Goal: Information Seeking & Learning: Find specific fact

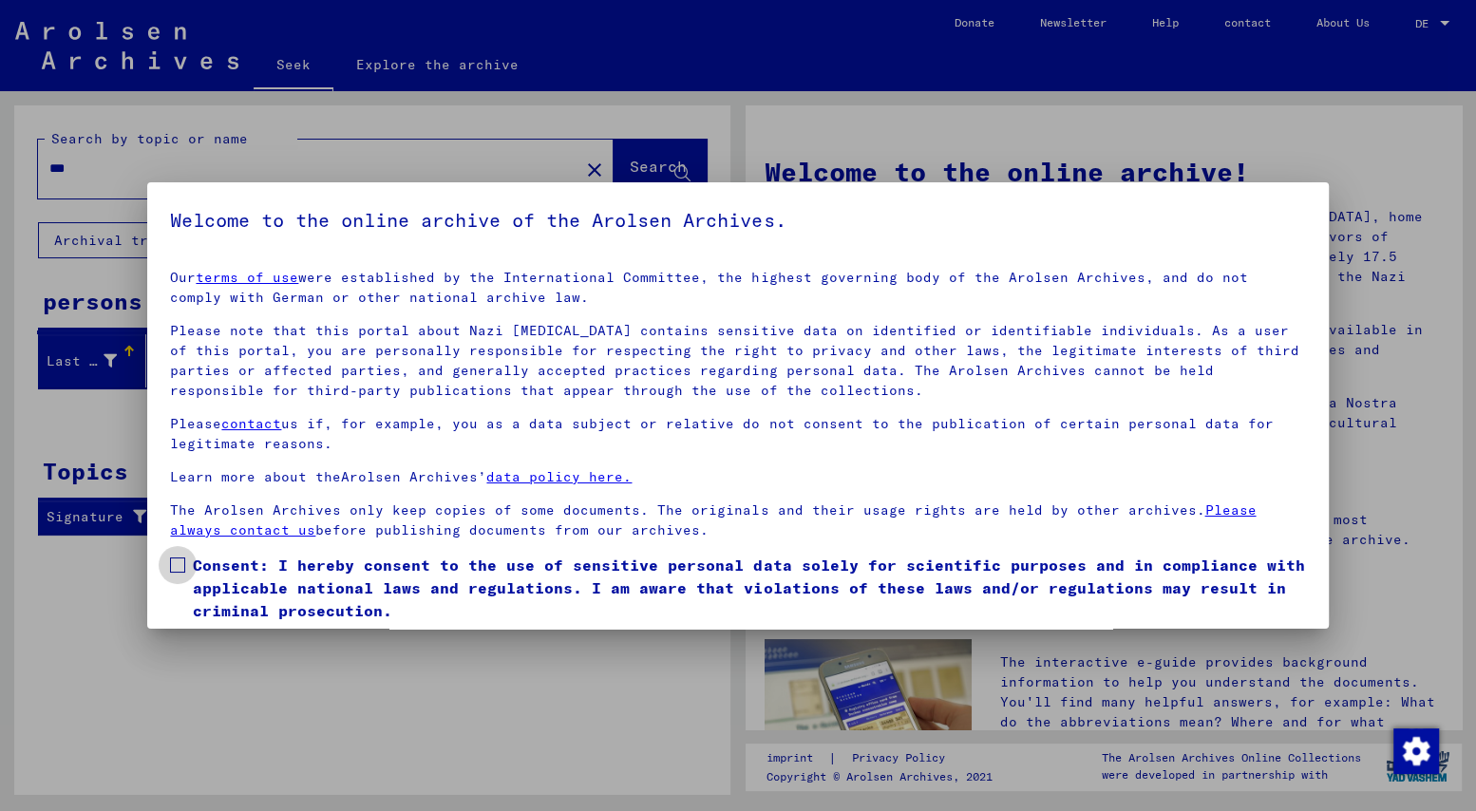
click at [174, 561] on span at bounding box center [177, 564] width 15 height 15
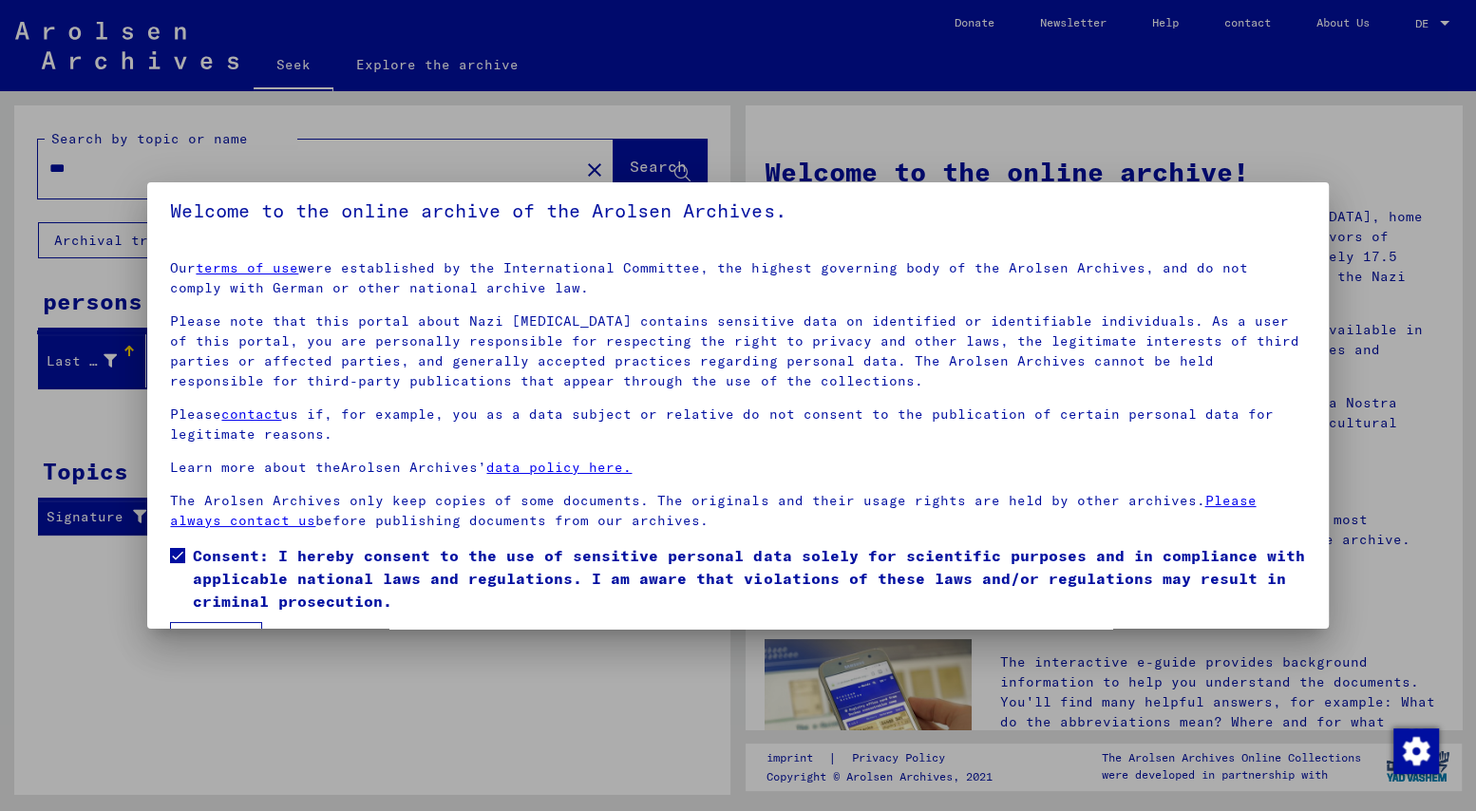
scroll to position [62, 0]
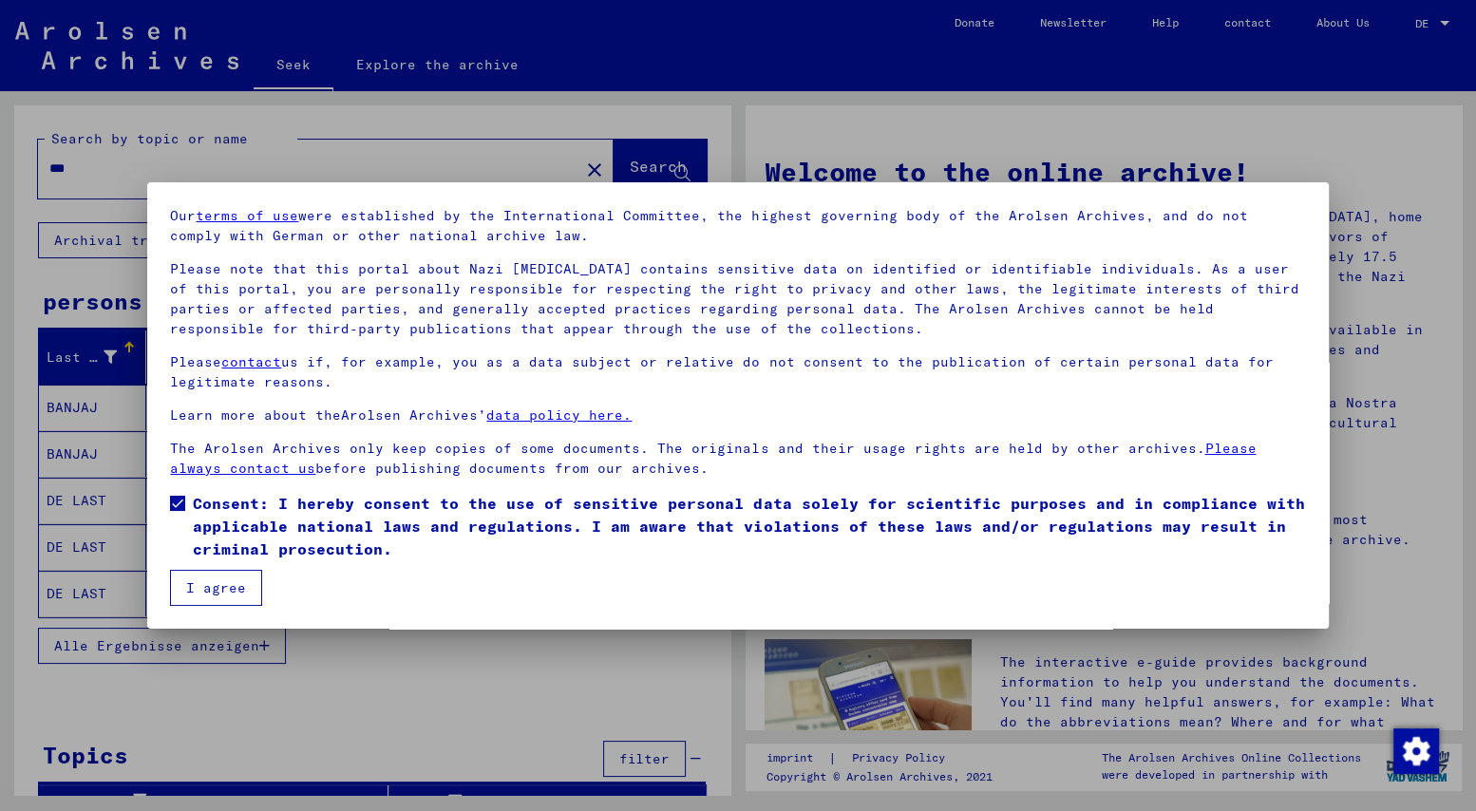
click at [192, 579] on font "I agree" at bounding box center [216, 587] width 60 height 17
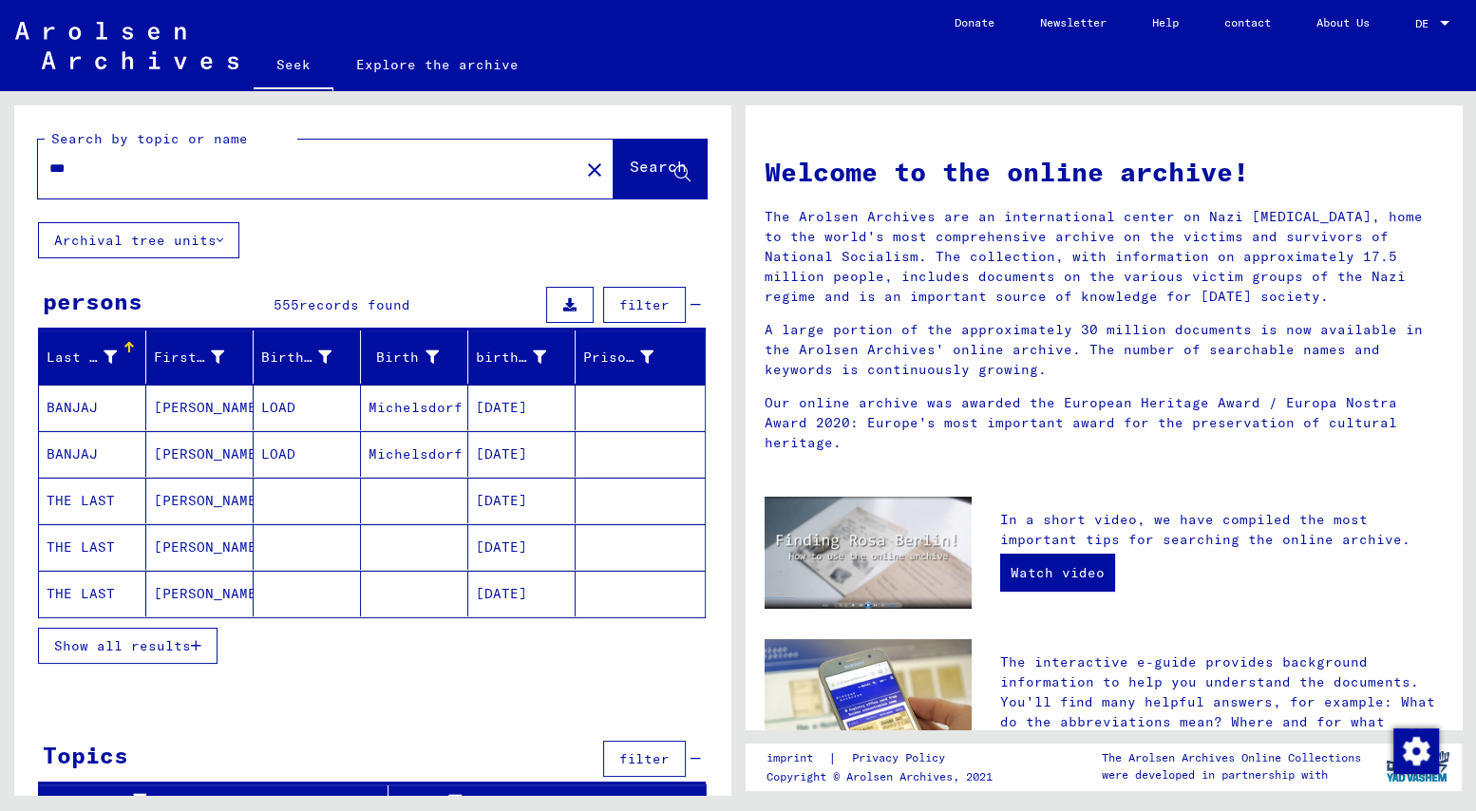
click at [127, 646] on font "Show all results" at bounding box center [122, 645] width 137 height 17
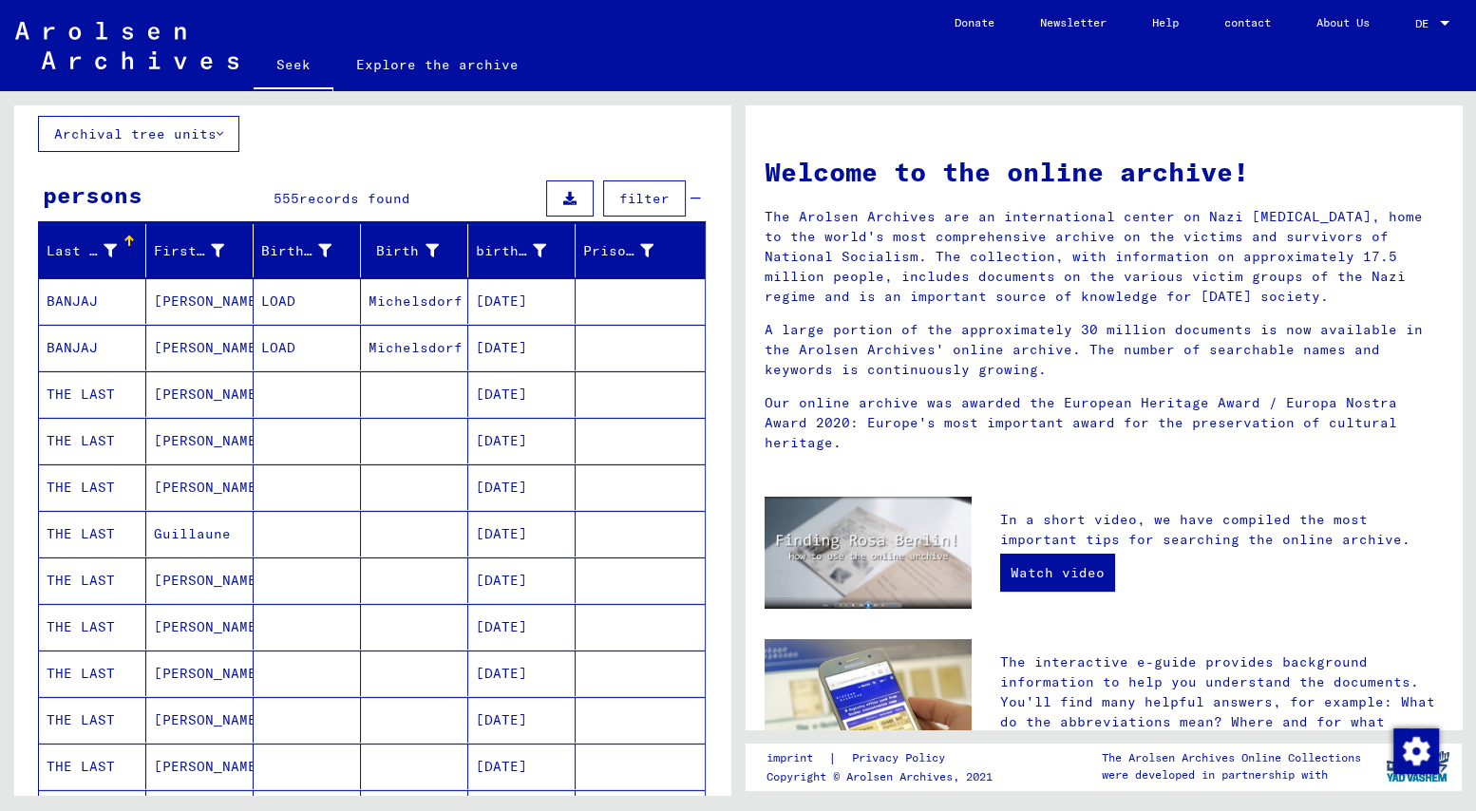
scroll to position [0, 0]
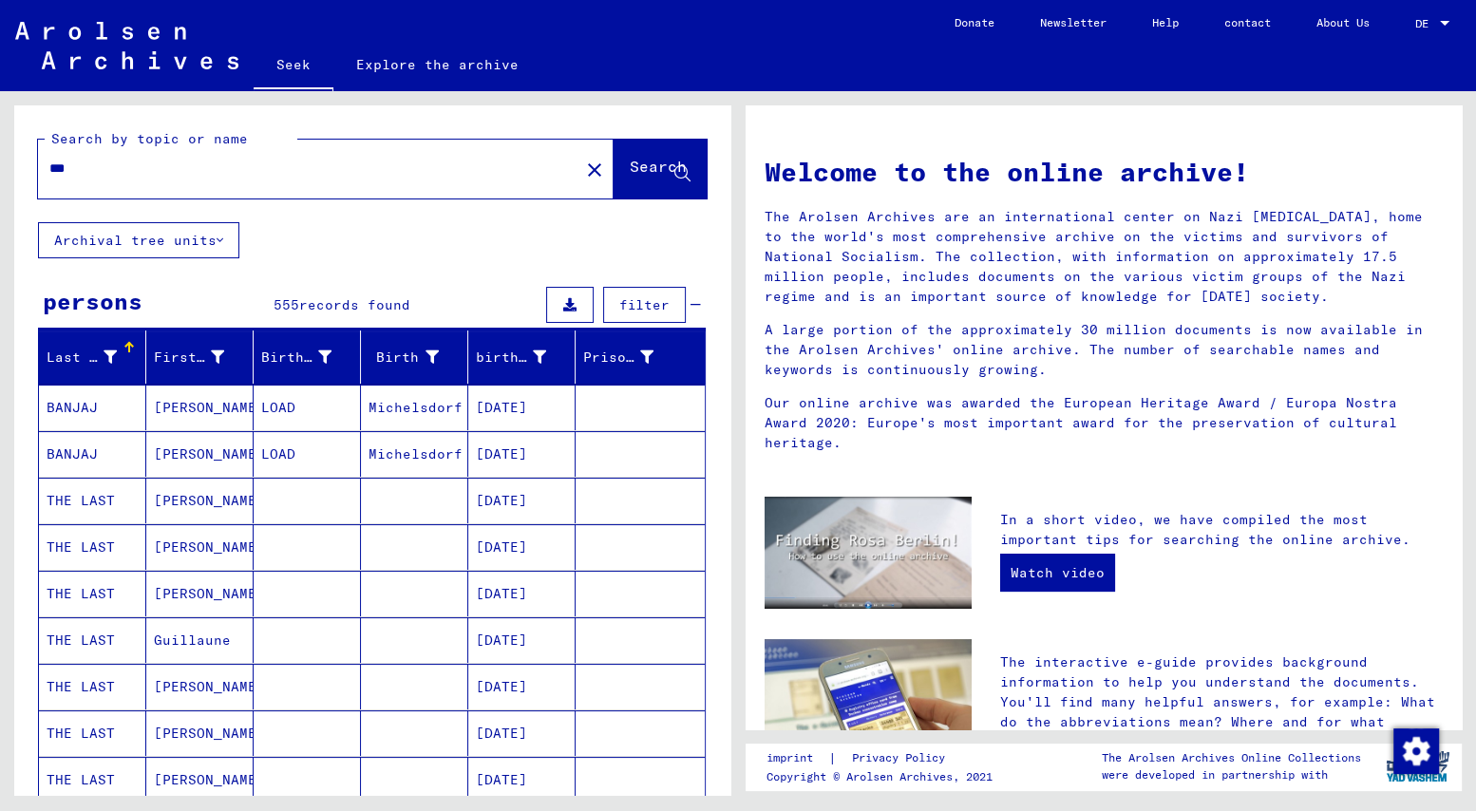
click at [583, 167] on mat-icon "close" at bounding box center [594, 170] width 23 height 23
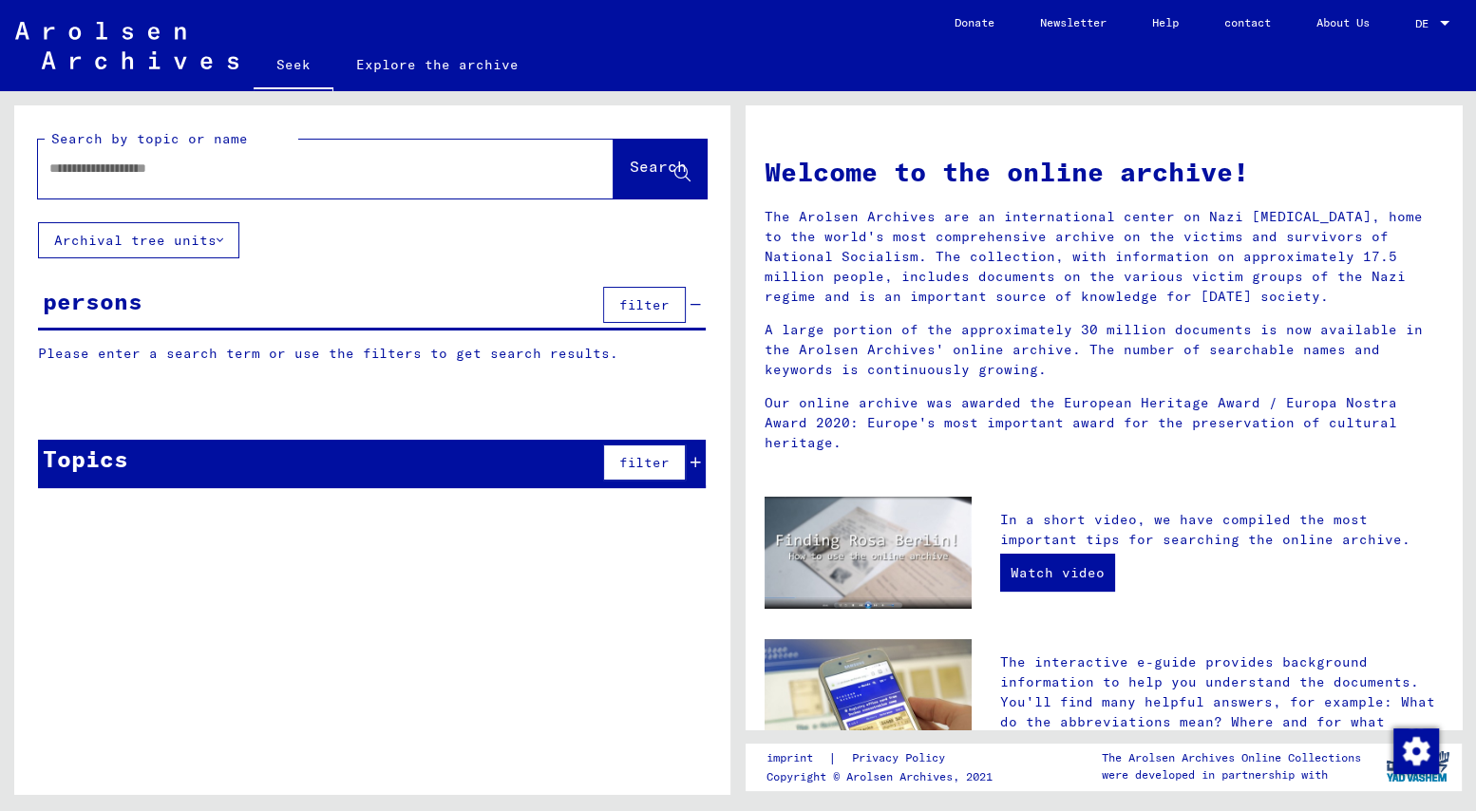
click at [49, 167] on input "text" at bounding box center [302, 169] width 507 height 20
click at [654, 162] on font "Search" at bounding box center [658, 166] width 57 height 19
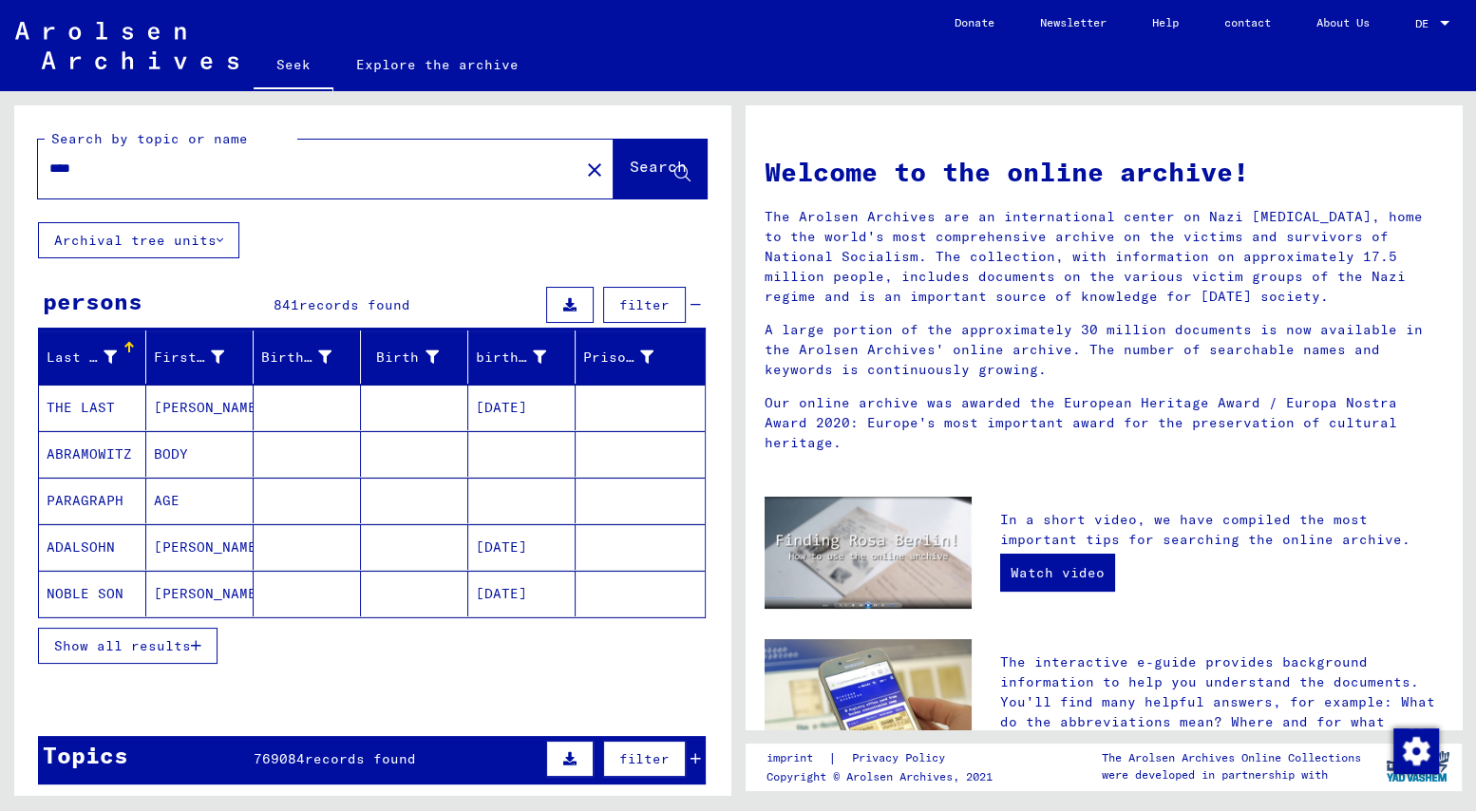
click at [102, 637] on font "Show all results" at bounding box center [122, 645] width 137 height 17
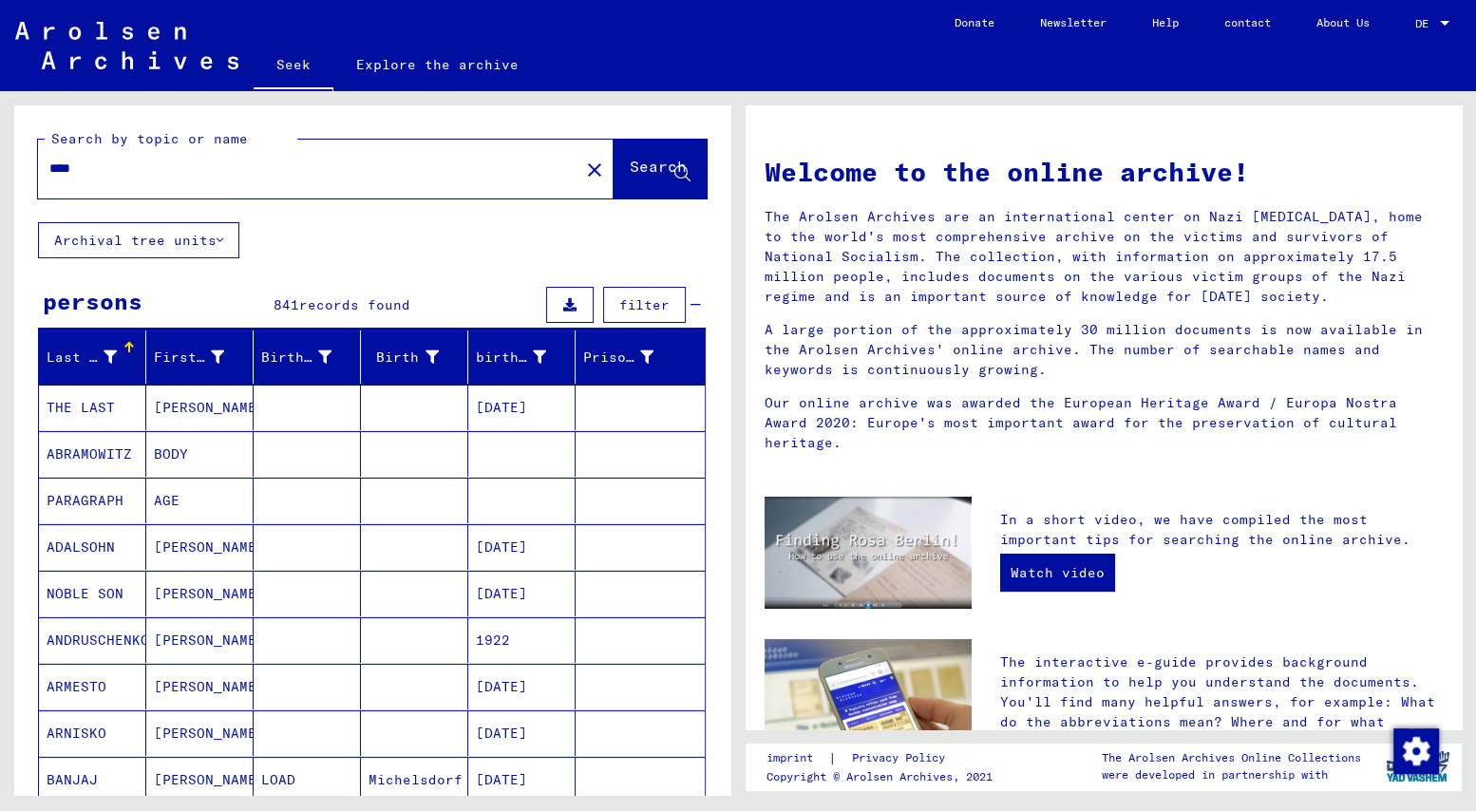
click at [85, 163] on input "****" at bounding box center [302, 169] width 507 height 20
click at [630, 162] on font "Search" at bounding box center [658, 166] width 57 height 19
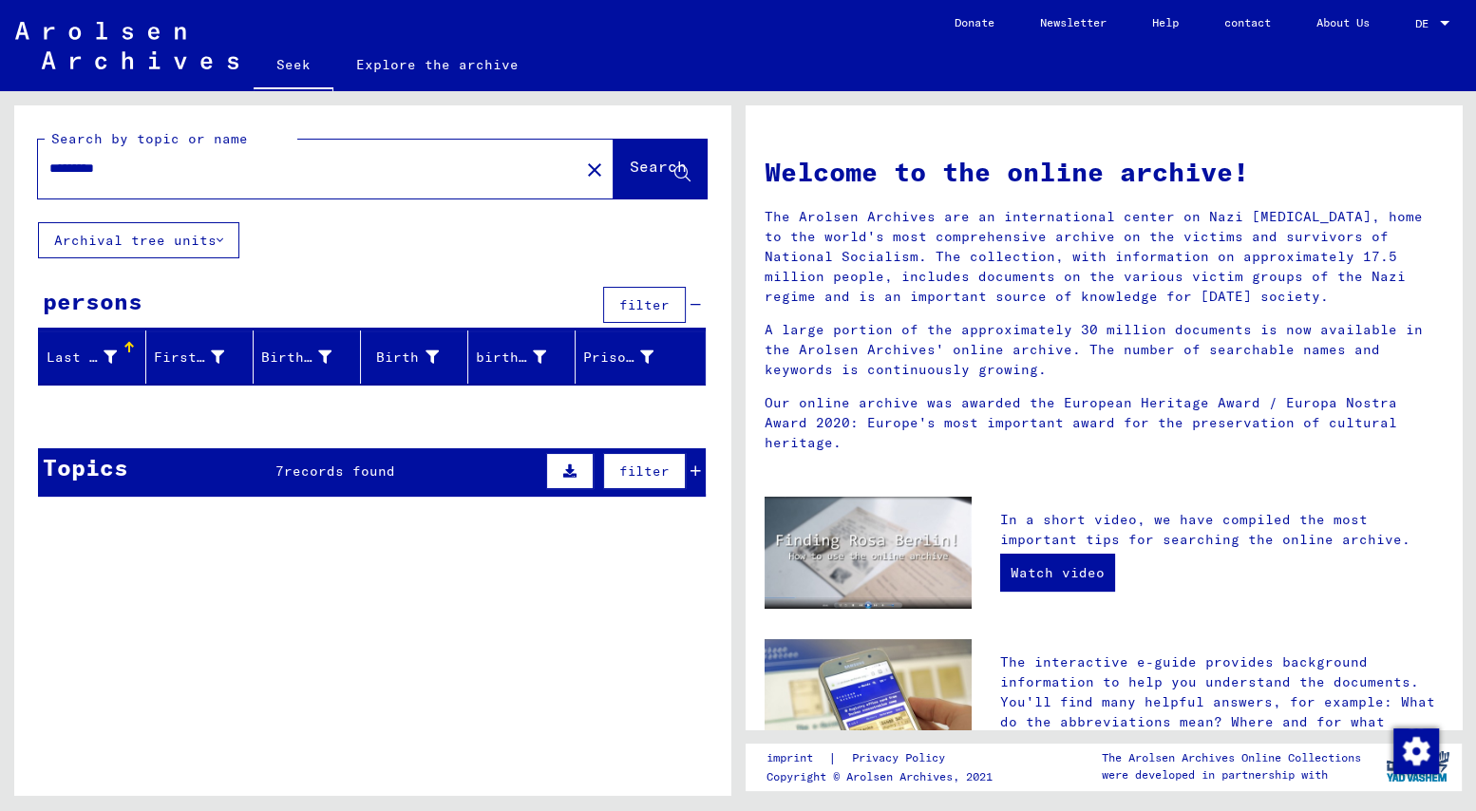
click at [348, 480] on div "Topics 7 records found filter" at bounding box center [372, 472] width 668 height 48
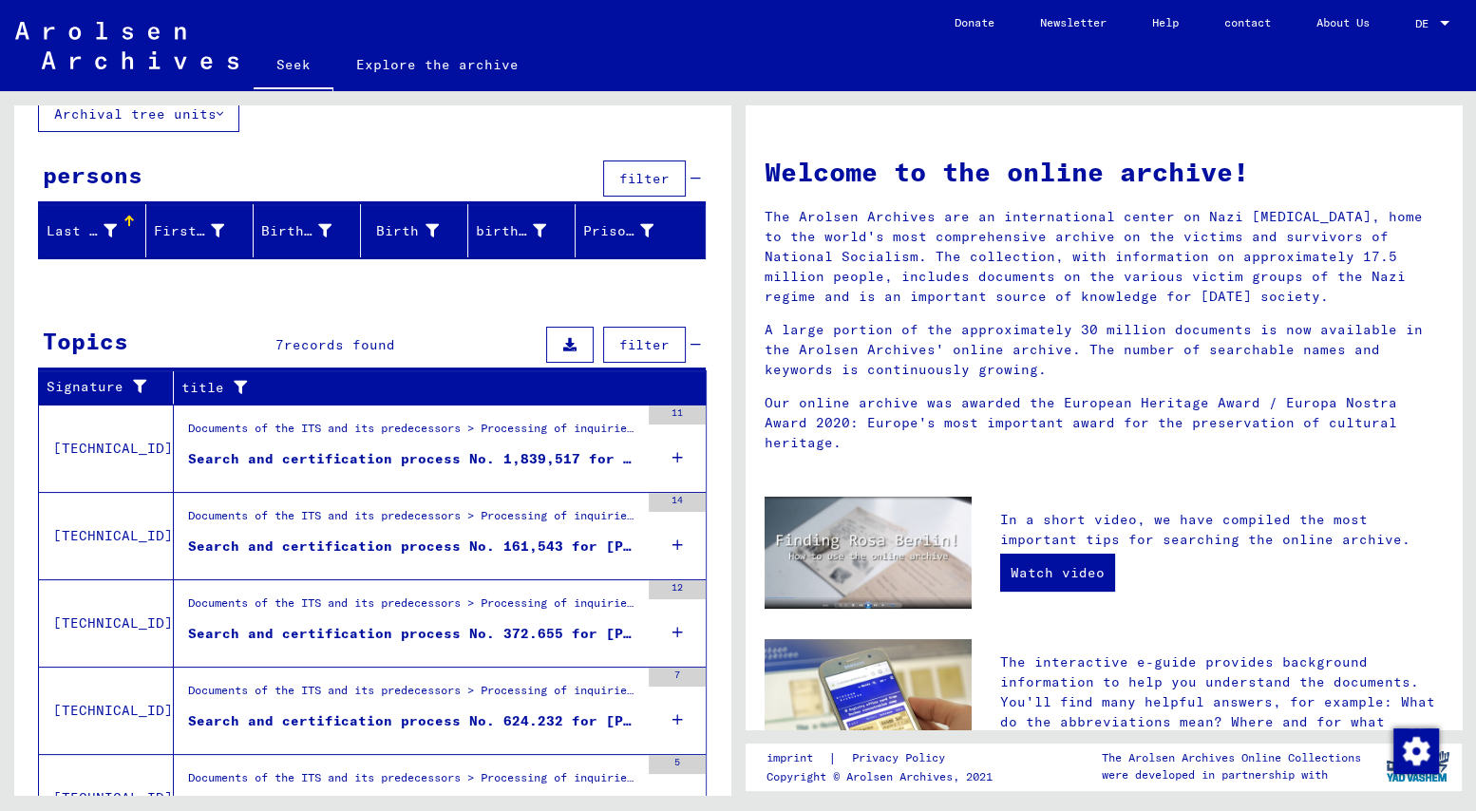
scroll to position [227, 0]
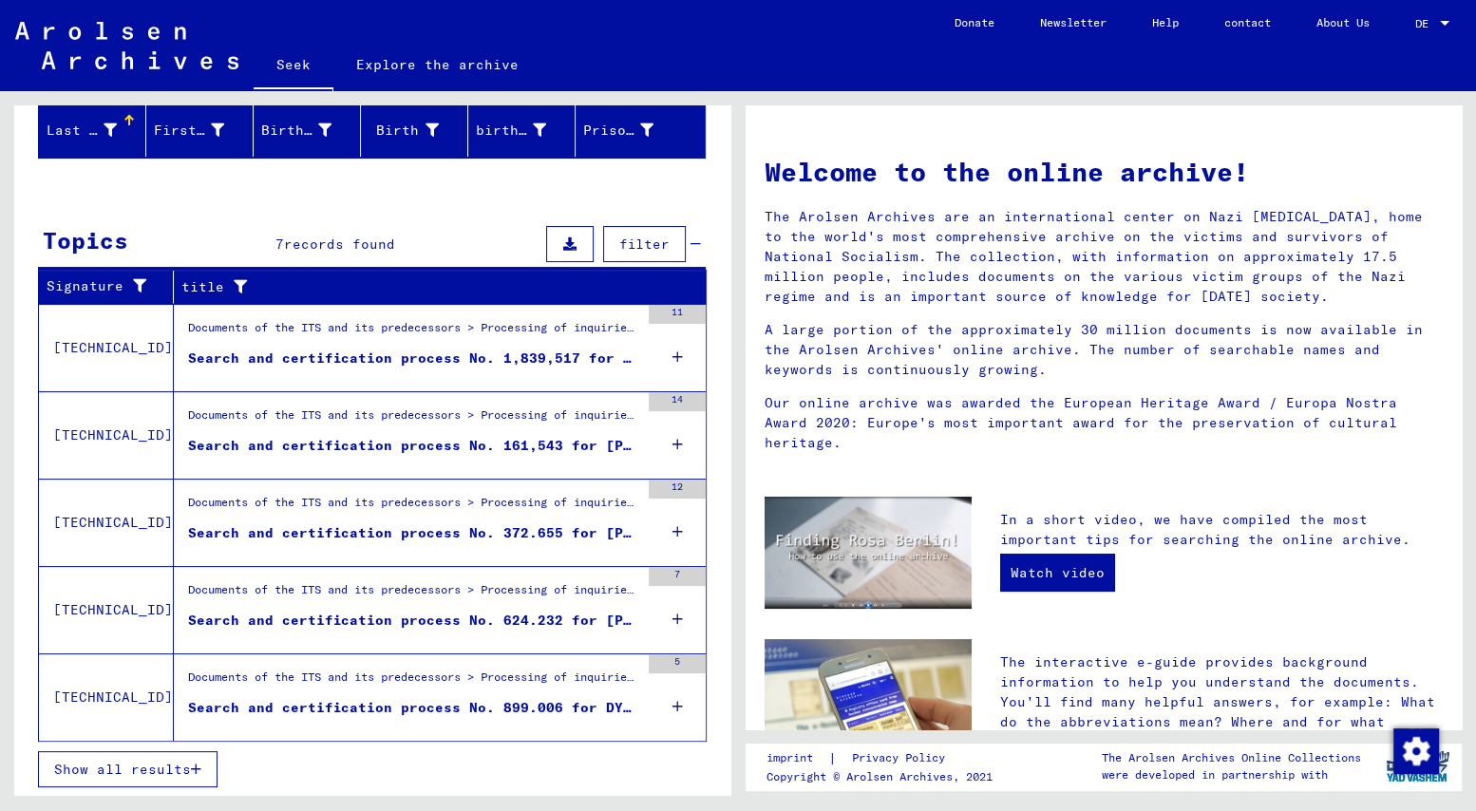
click at [159, 762] on font "Show all results" at bounding box center [122, 769] width 137 height 17
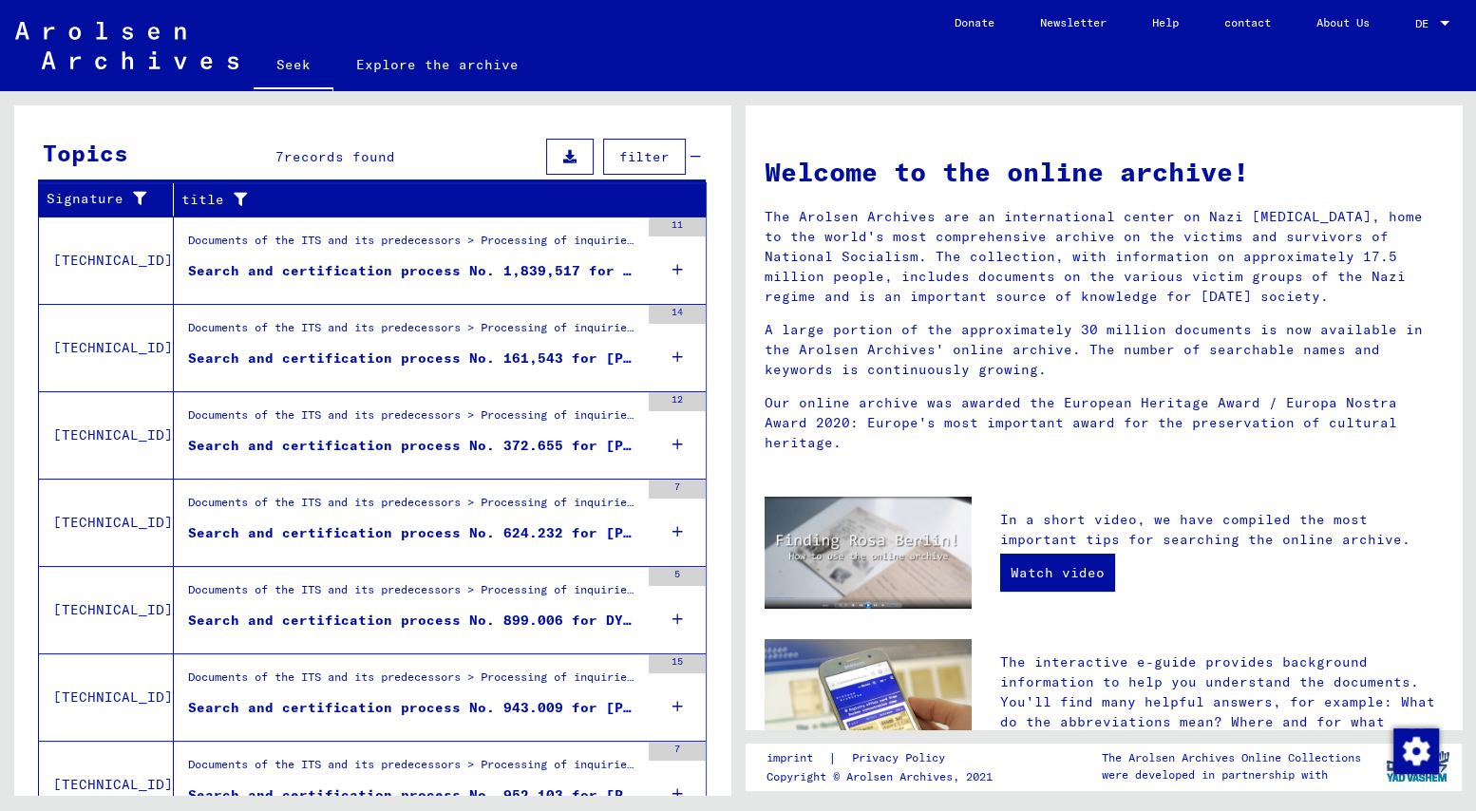
scroll to position [20, 0]
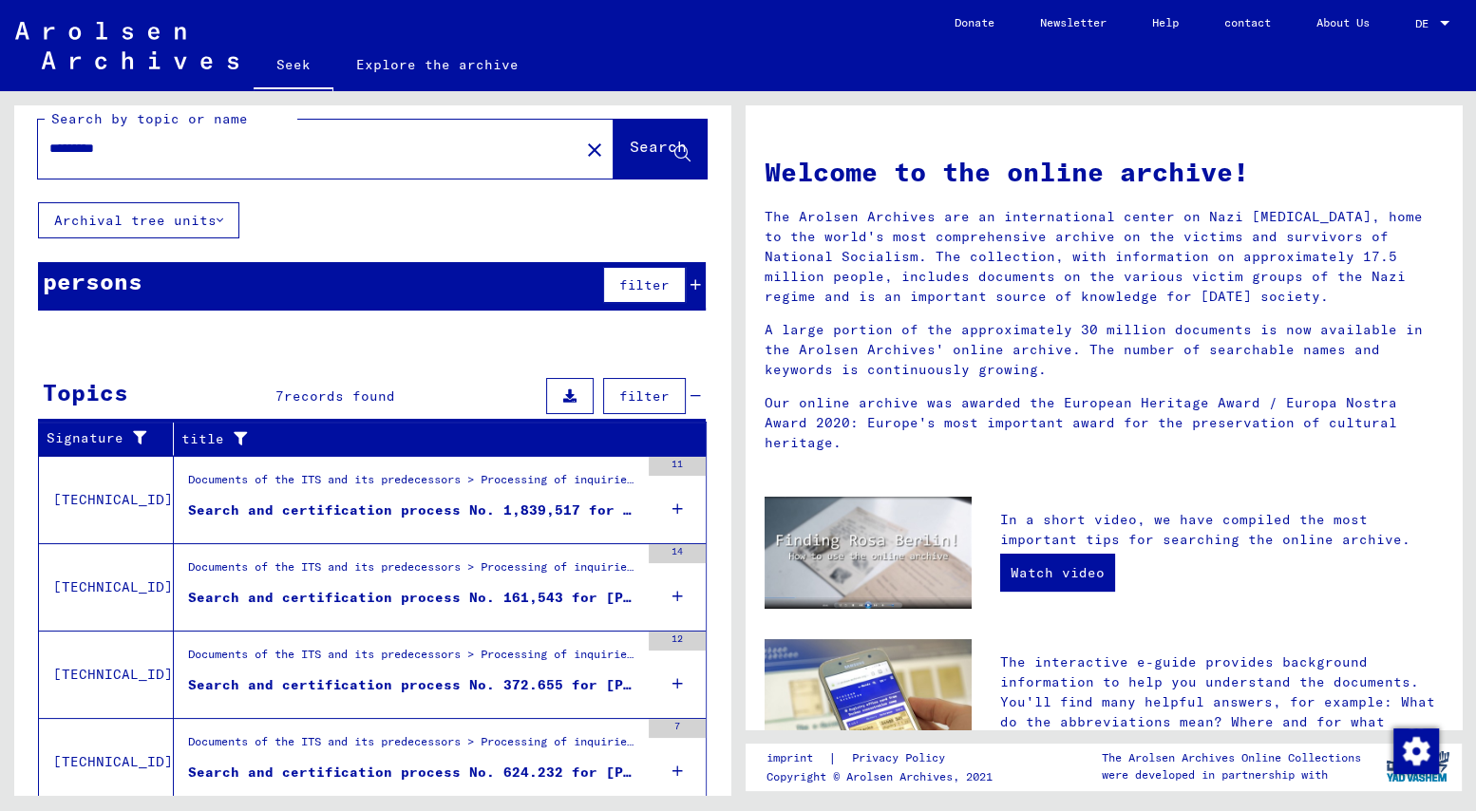
click at [359, 505] on font "Search and certification process No. 1,839,517 for [PERSON_NAME] born [DEMOGRAP…" at bounding box center [563, 509] width 751 height 17
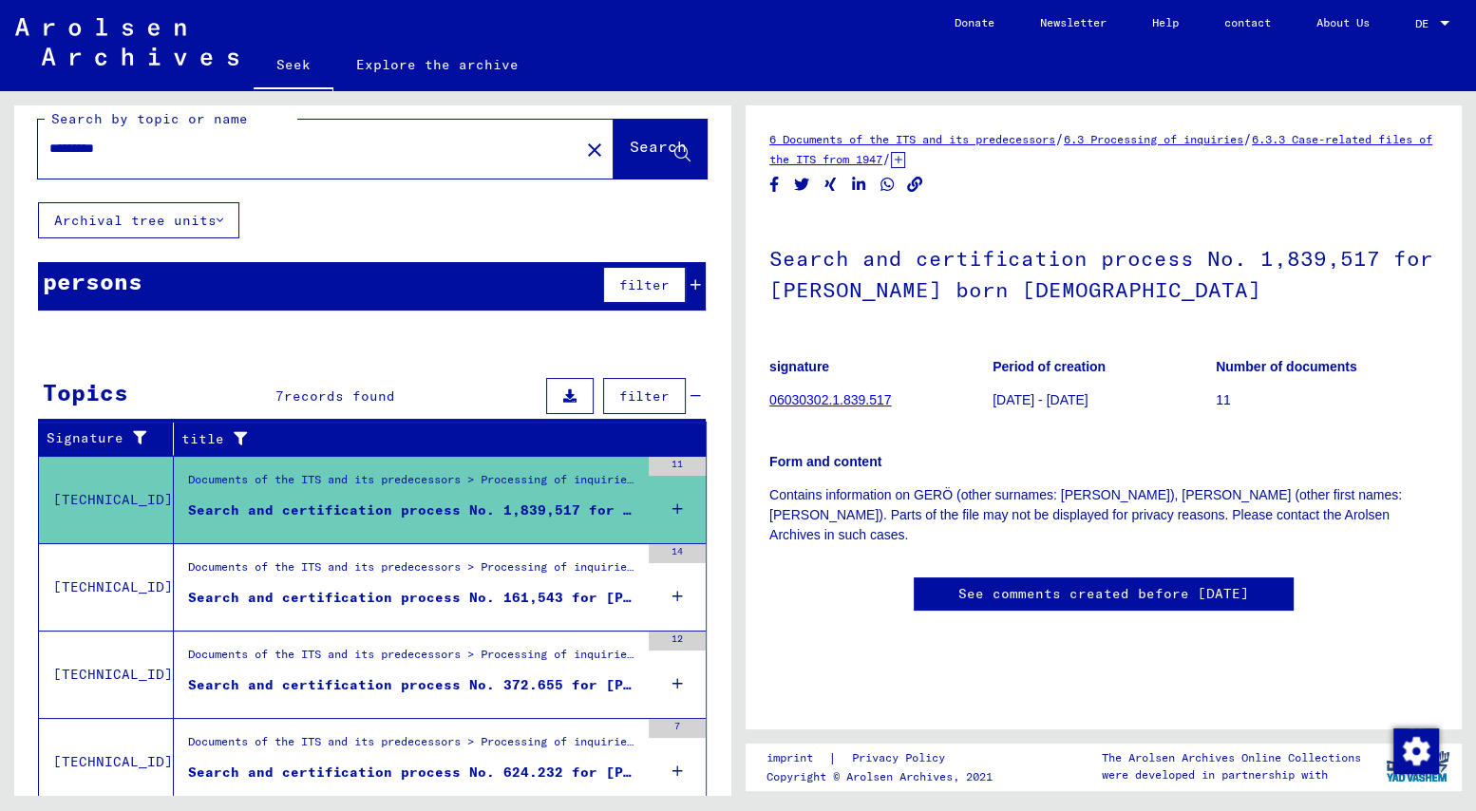
click at [322, 600] on font "Search and certification process No. 161,543 for [PERSON_NAME] born [DEMOGRAPHI…" at bounding box center [555, 597] width 734 height 17
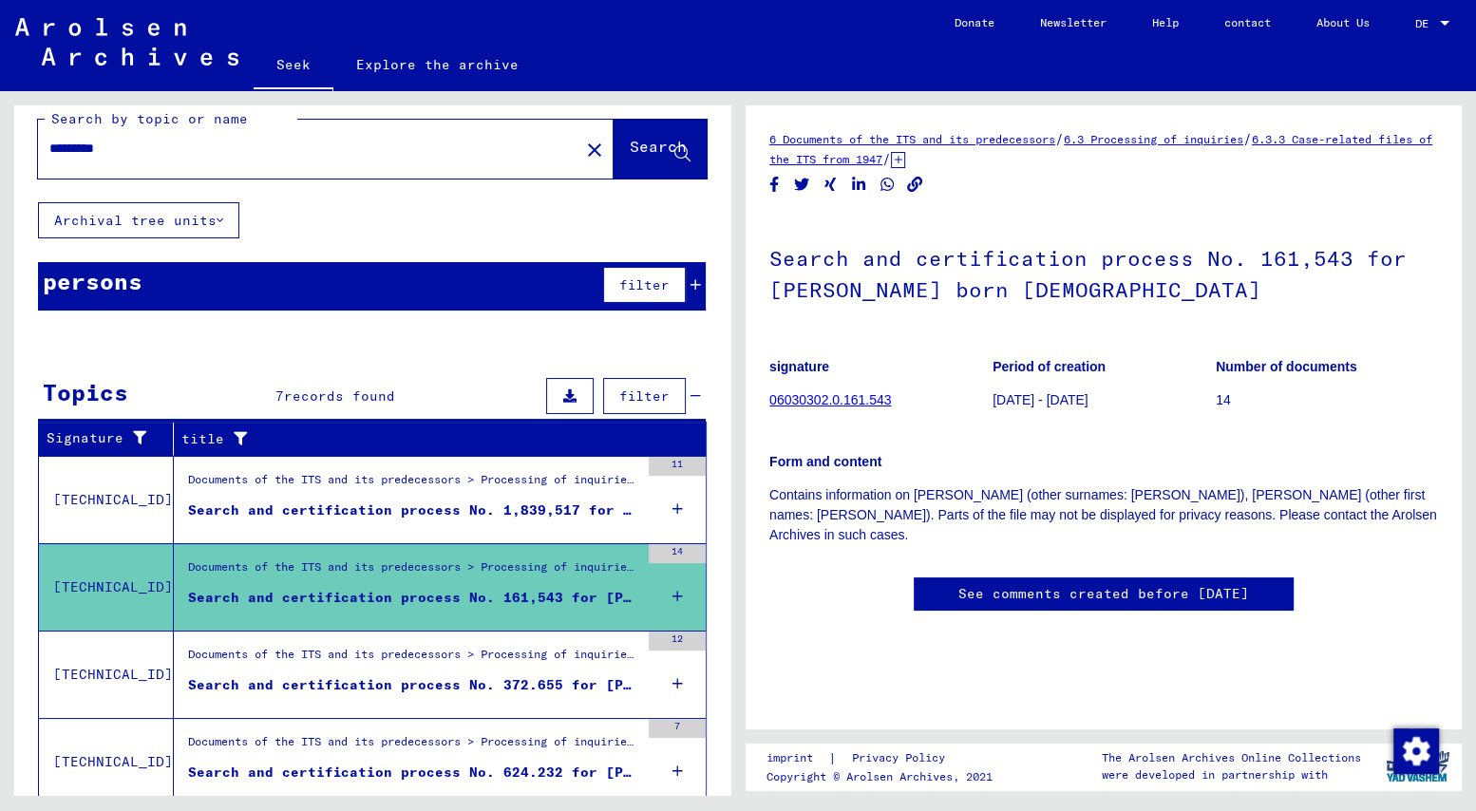
click at [276, 679] on font "Search and certification process No. 372.655 for [PERSON_NAME] born [DEMOGRAPHI…" at bounding box center [649, 684] width 922 height 17
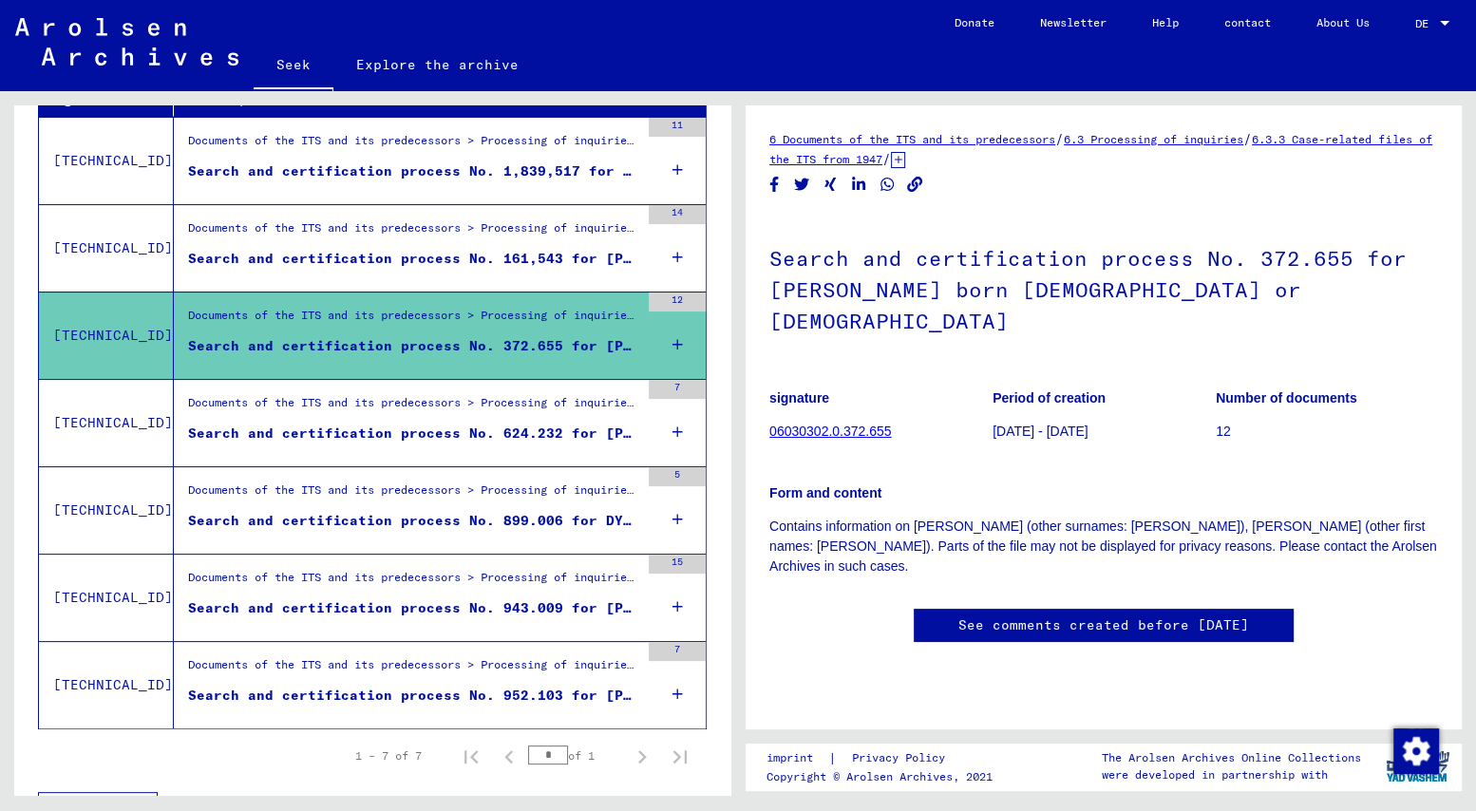
scroll to position [400, 0]
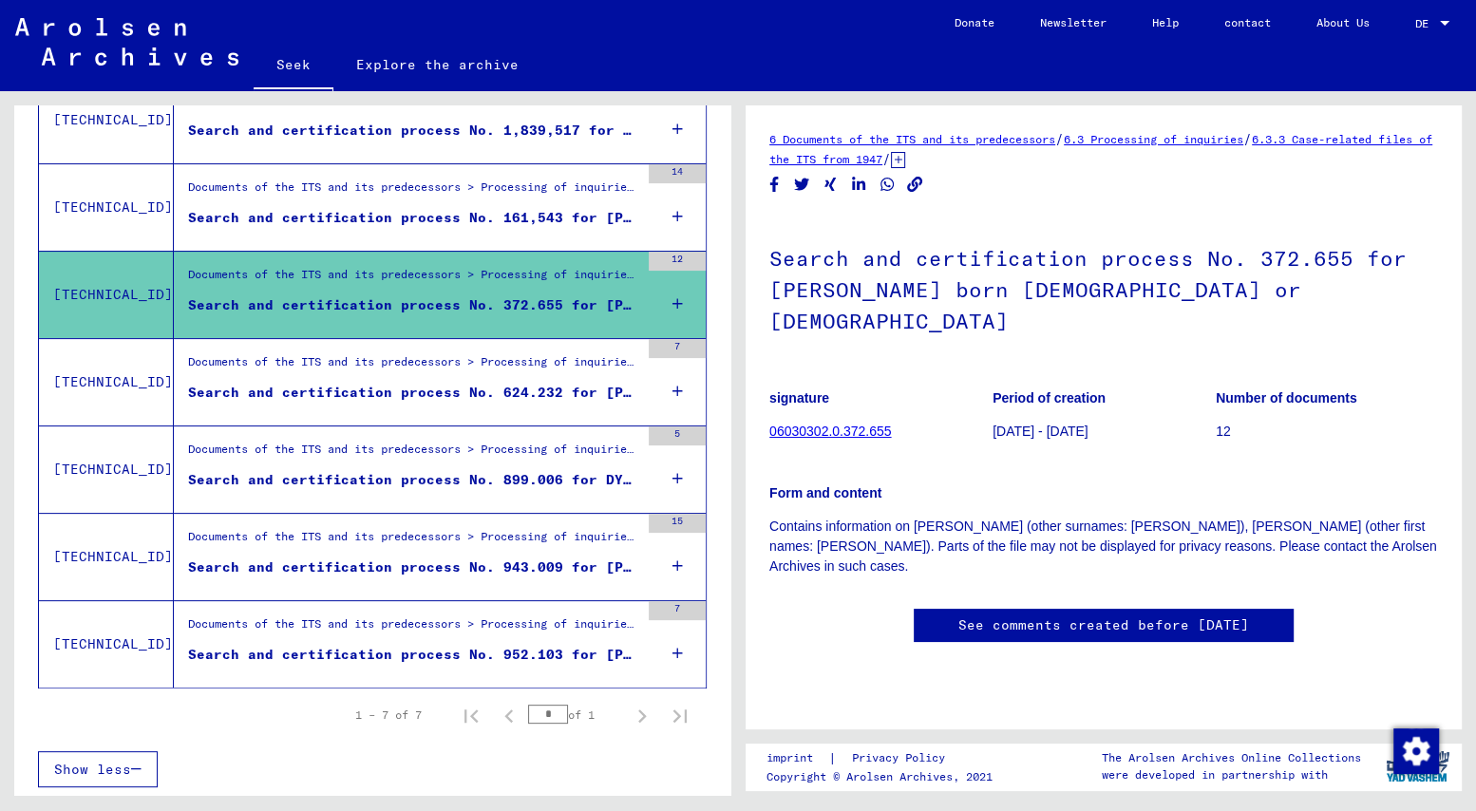
click at [304, 389] on font "Search and certification process No. 624.232 for [PERSON_NAME] born [DEMOGRAPHI…" at bounding box center [555, 392] width 734 height 17
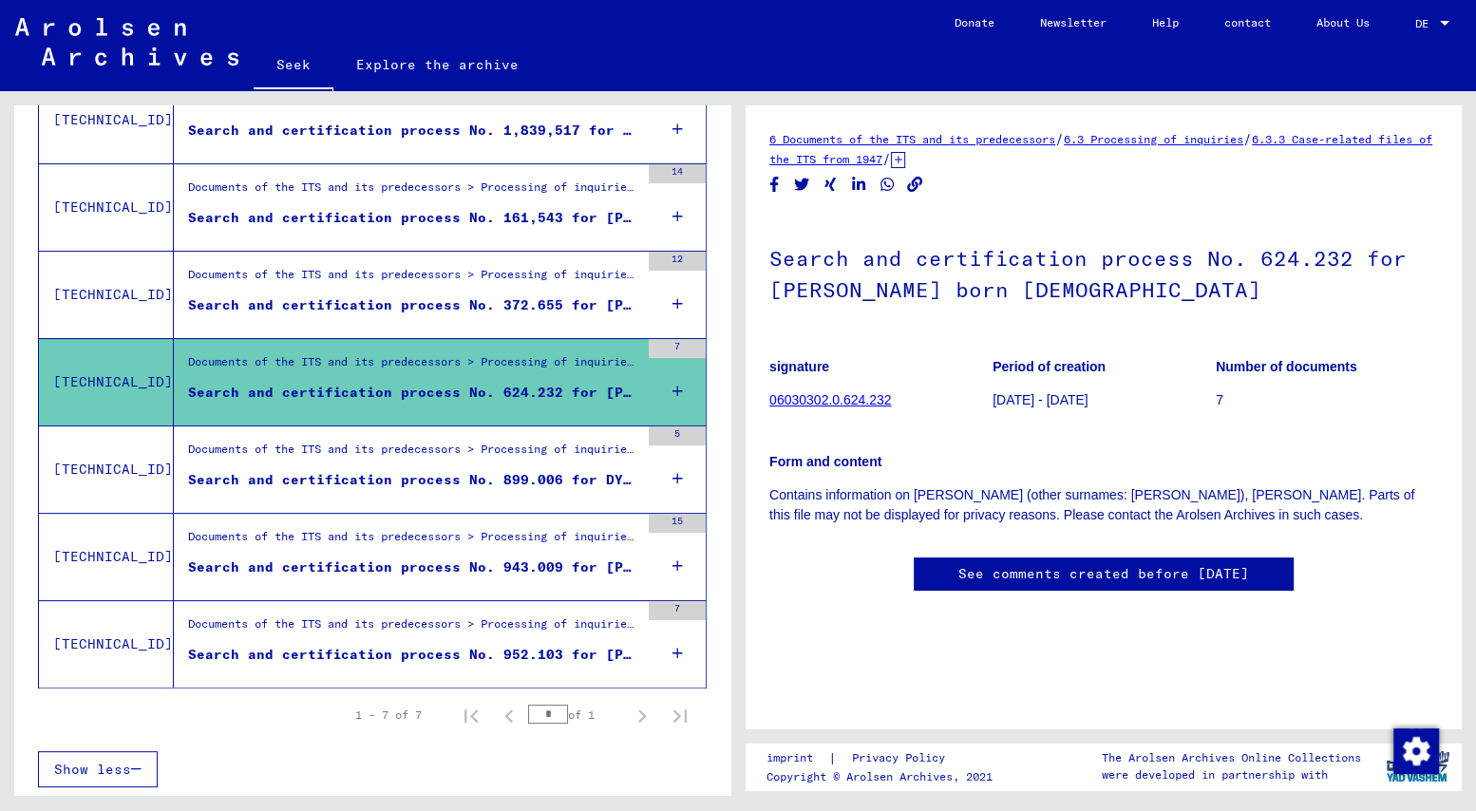
click at [273, 476] on font "Search and certification process No. 899.006 for DYKSZTEJN, [PERSON_NAME] [DEMO…" at bounding box center [580, 479] width 785 height 17
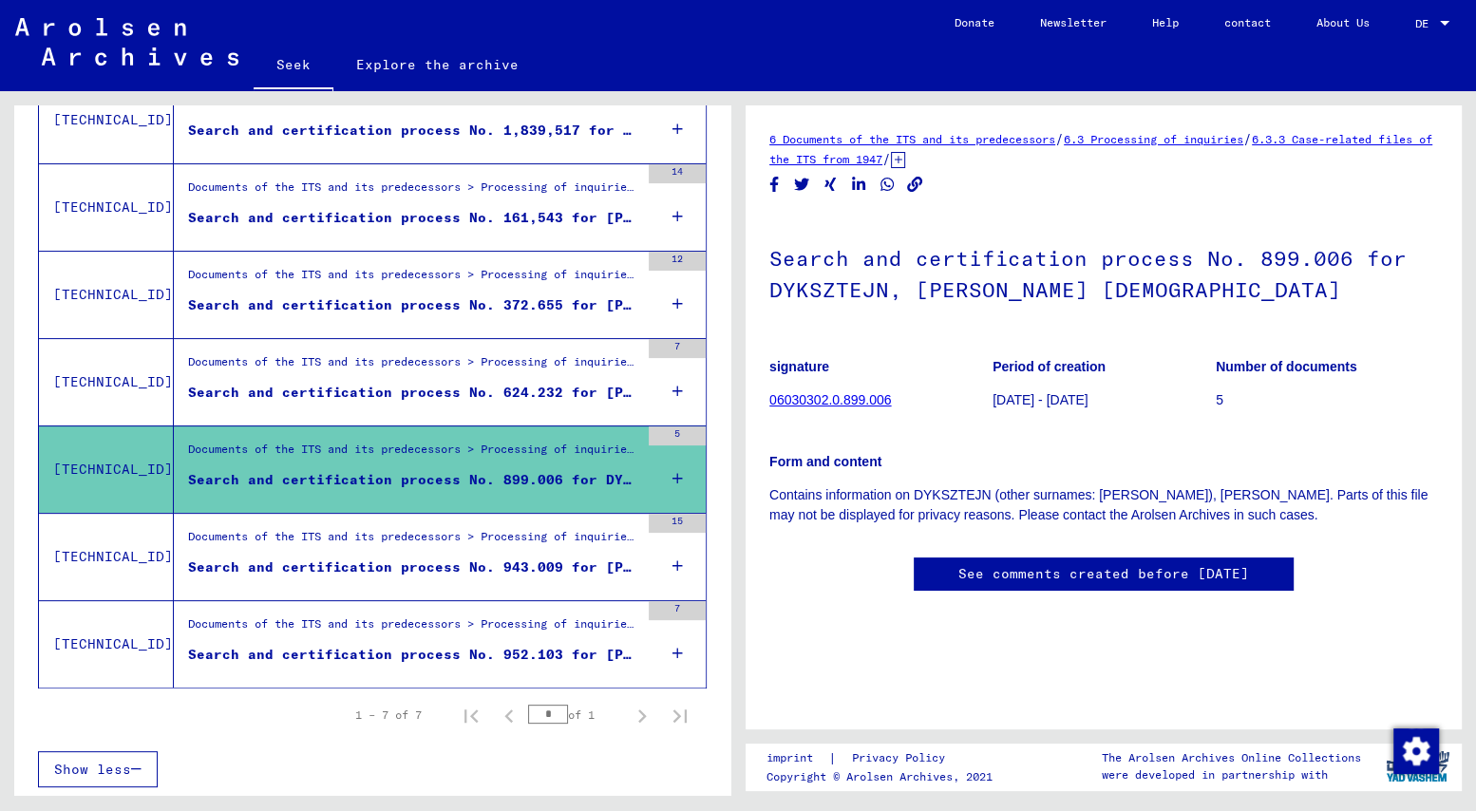
click at [293, 568] on font "Search and certification process No. 943.009 for [PERSON_NAME][DEMOGRAPHIC_DATA…" at bounding box center [632, 566] width 888 height 17
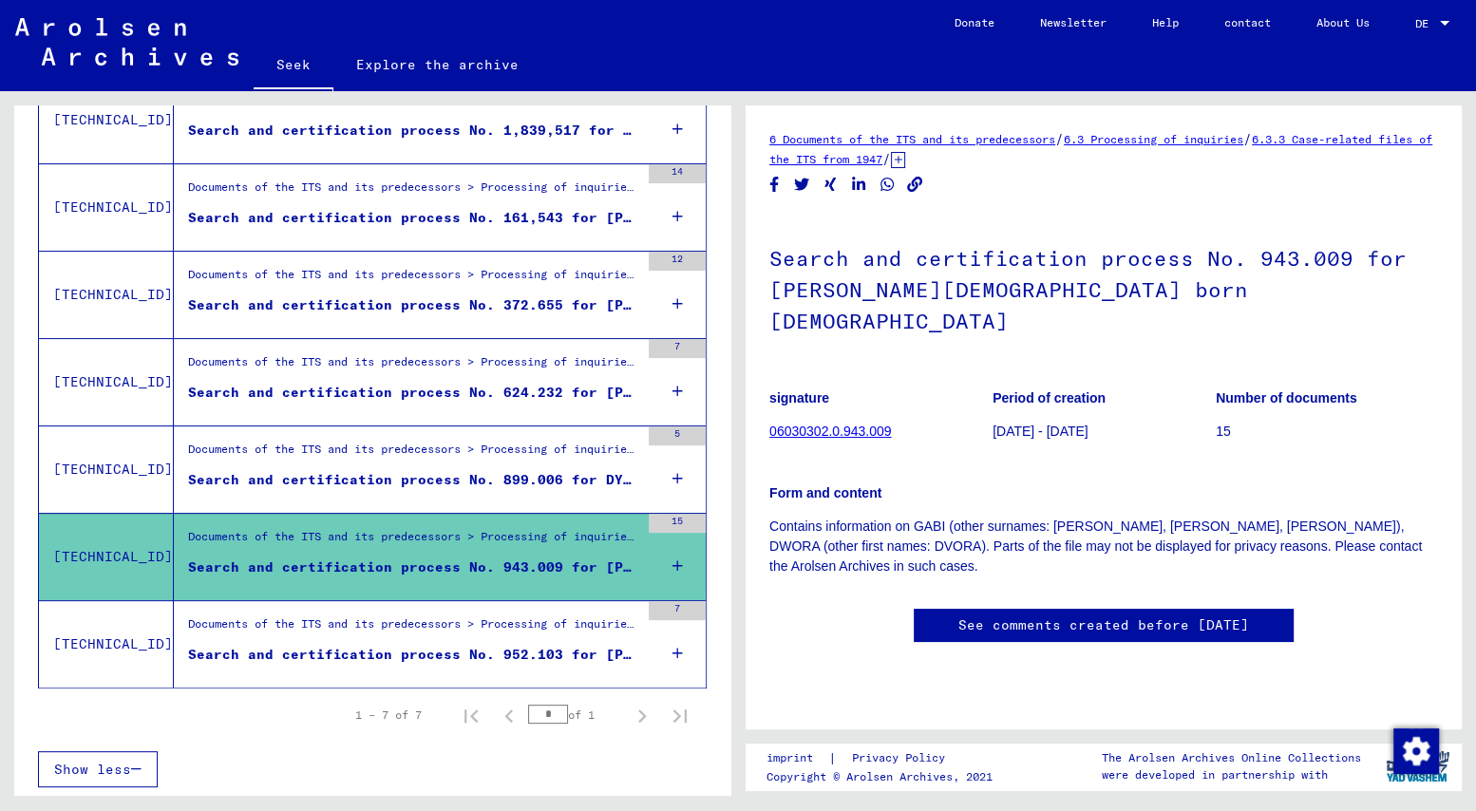
click at [317, 656] on font "Search and certification process No. 952.103 for [PERSON_NAME] born [DEMOGRAPHI…" at bounding box center [555, 654] width 734 height 17
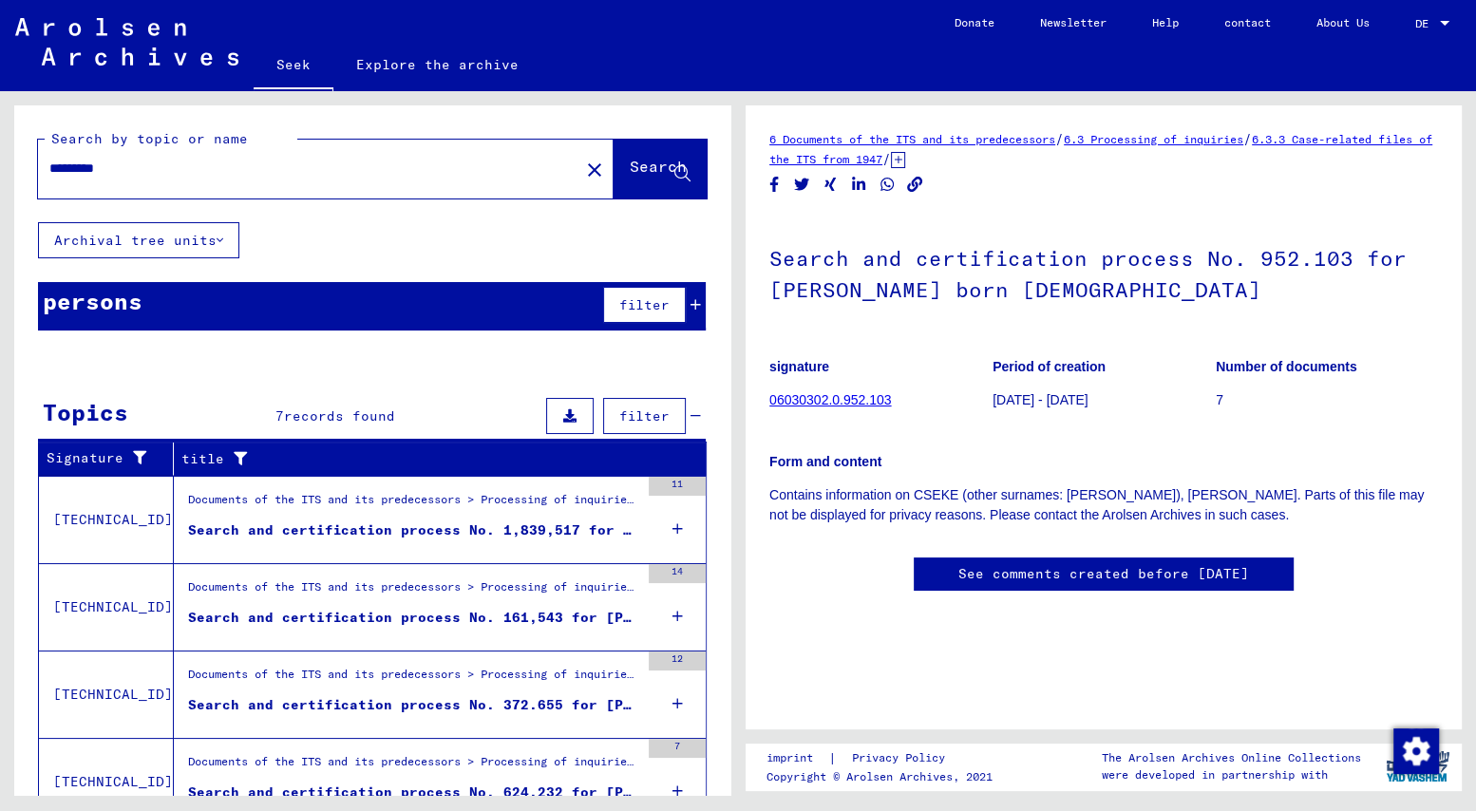
click at [114, 165] on input "*********" at bounding box center [308, 169] width 518 height 20
click at [630, 169] on font "Search" at bounding box center [658, 166] width 57 height 19
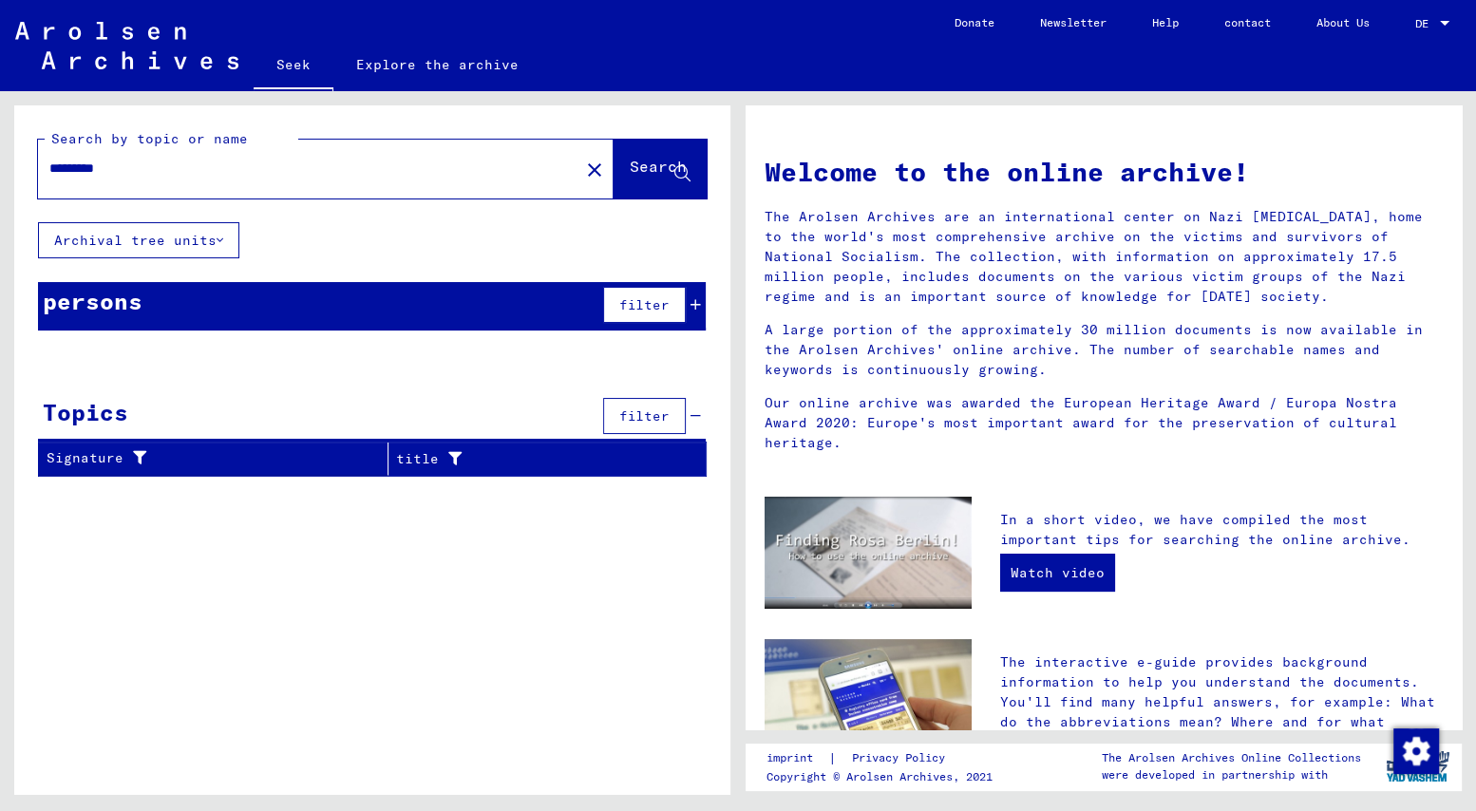
click at [113, 168] on input "*********" at bounding box center [302, 169] width 507 height 20
drag, startPoint x: 122, startPoint y: 166, endPoint x: 94, endPoint y: 168, distance: 28.5
click at [94, 168] on input "*********" at bounding box center [302, 169] width 507 height 20
type input "*********"
click at [630, 170] on font "Search" at bounding box center [658, 166] width 57 height 19
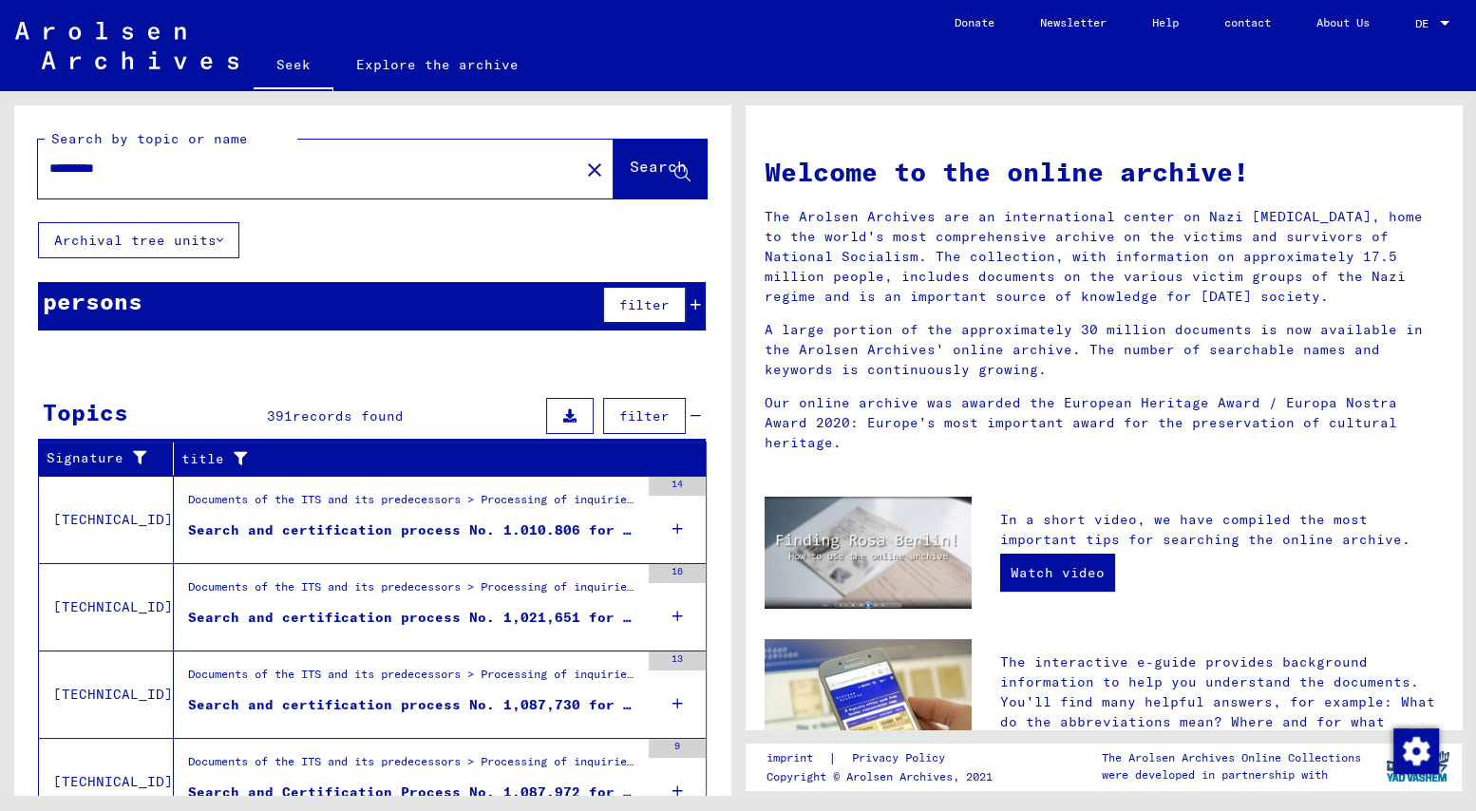
click at [149, 237] on font "Archival tree units" at bounding box center [135, 240] width 162 height 17
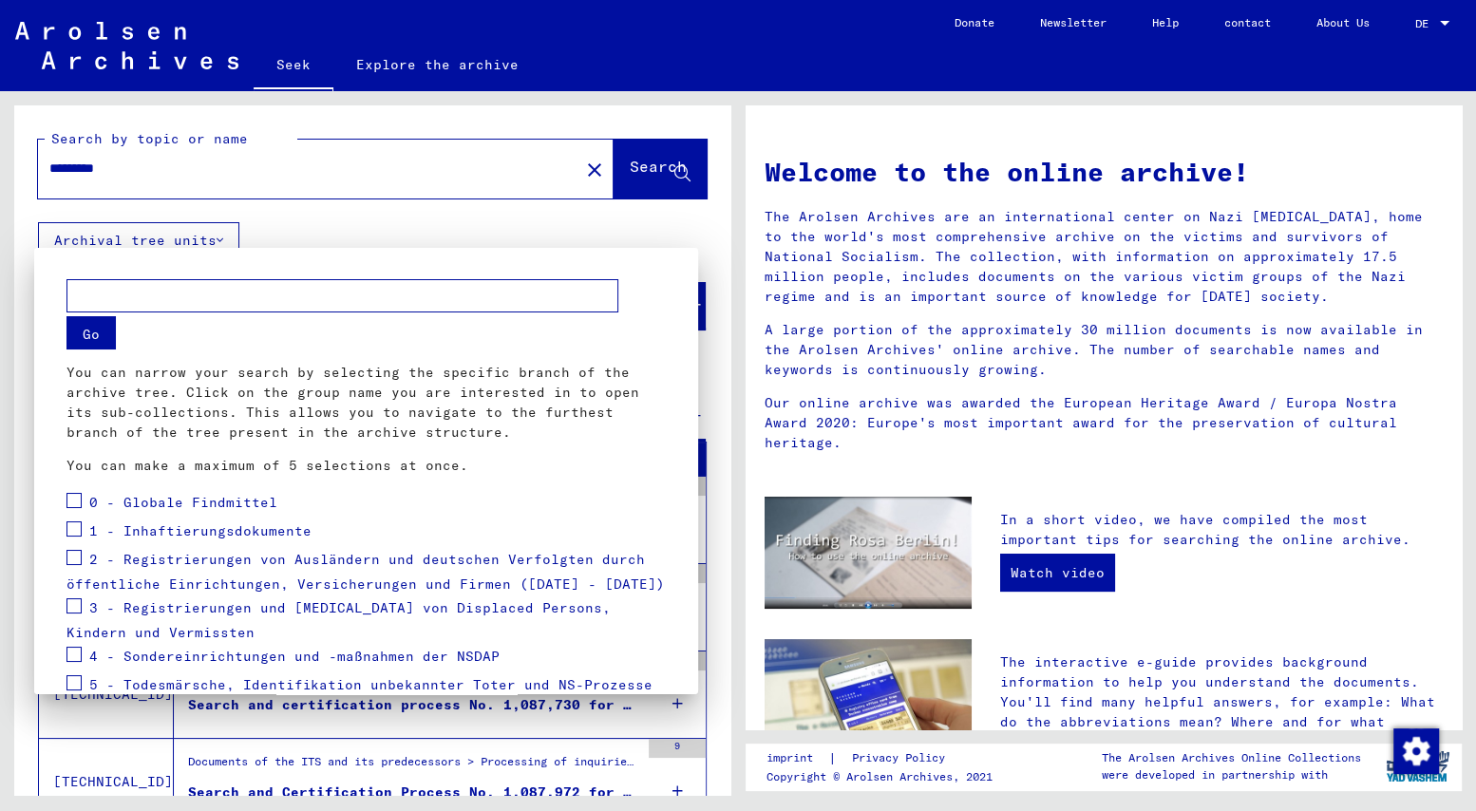
scroll to position [173, 0]
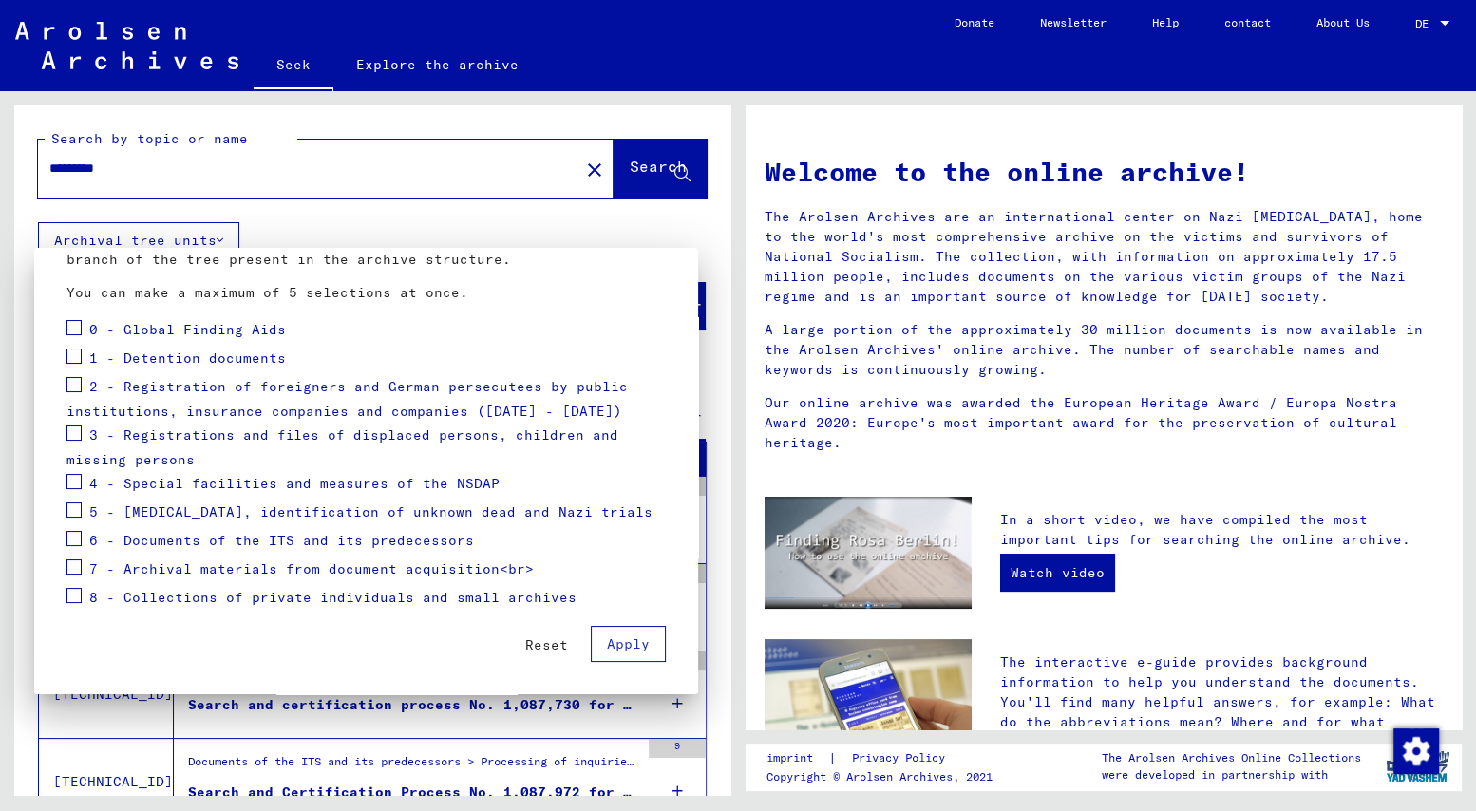
click at [149, 183] on div at bounding box center [738, 405] width 1476 height 811
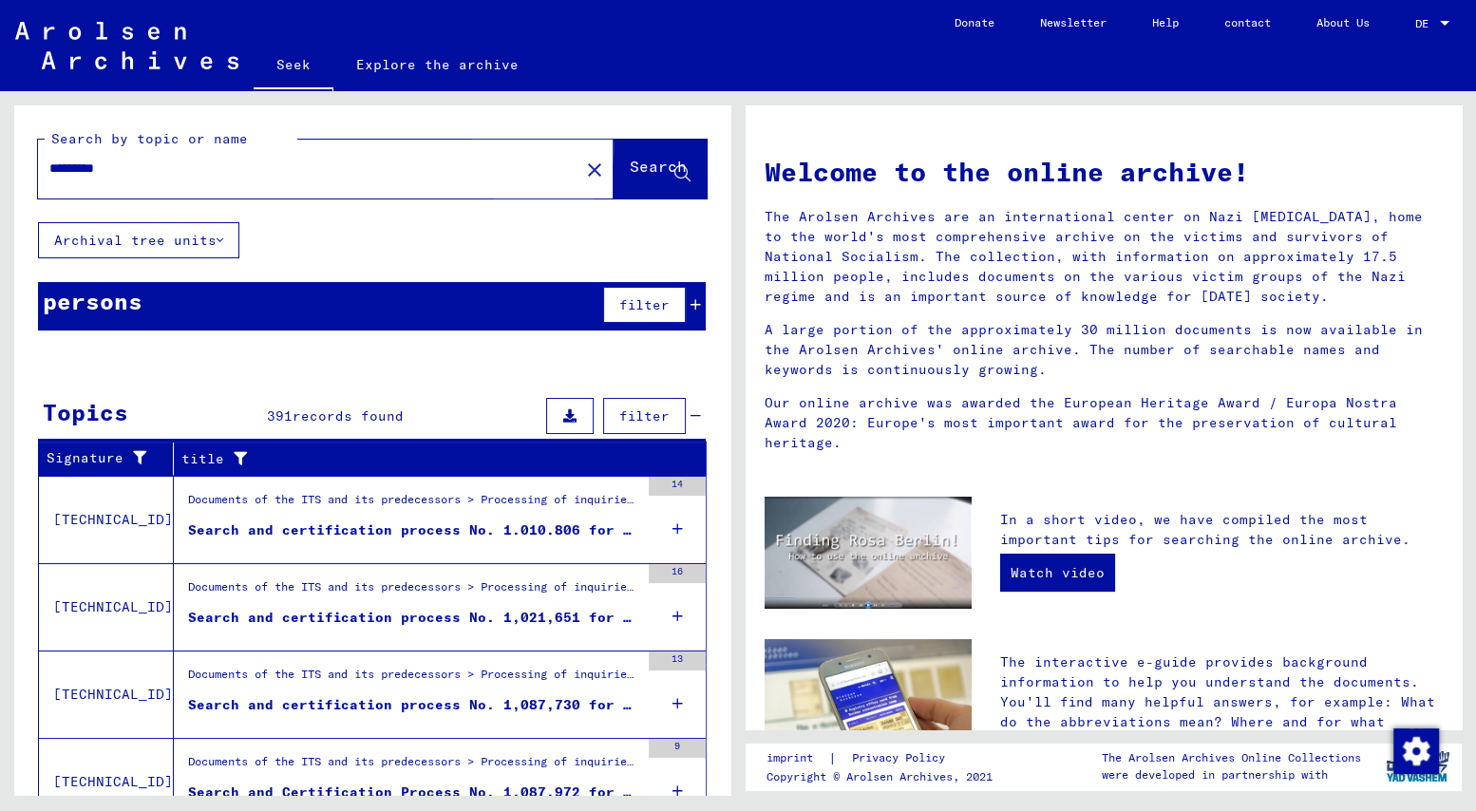
click at [630, 170] on font "Search" at bounding box center [658, 166] width 57 height 19
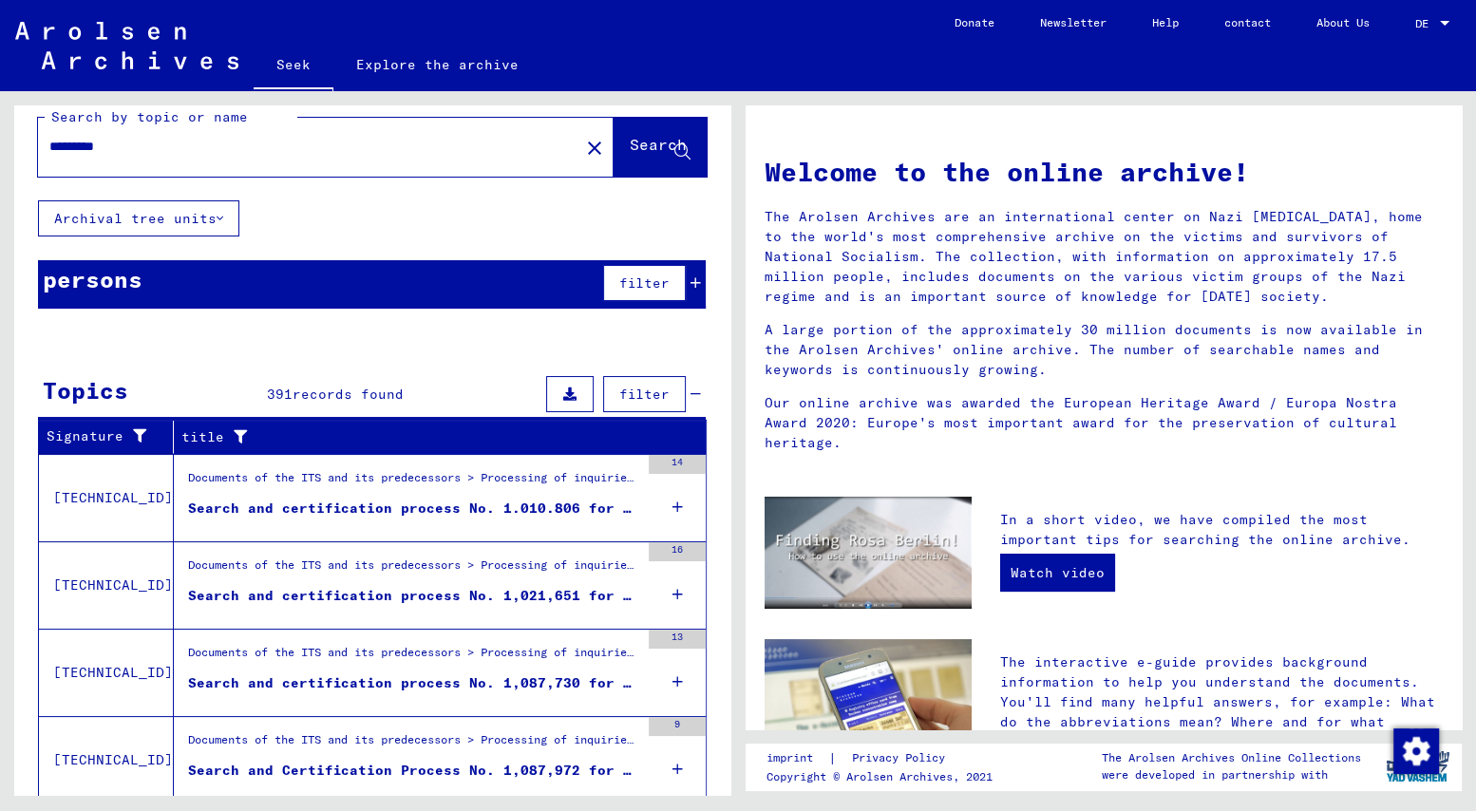
scroll to position [0, 0]
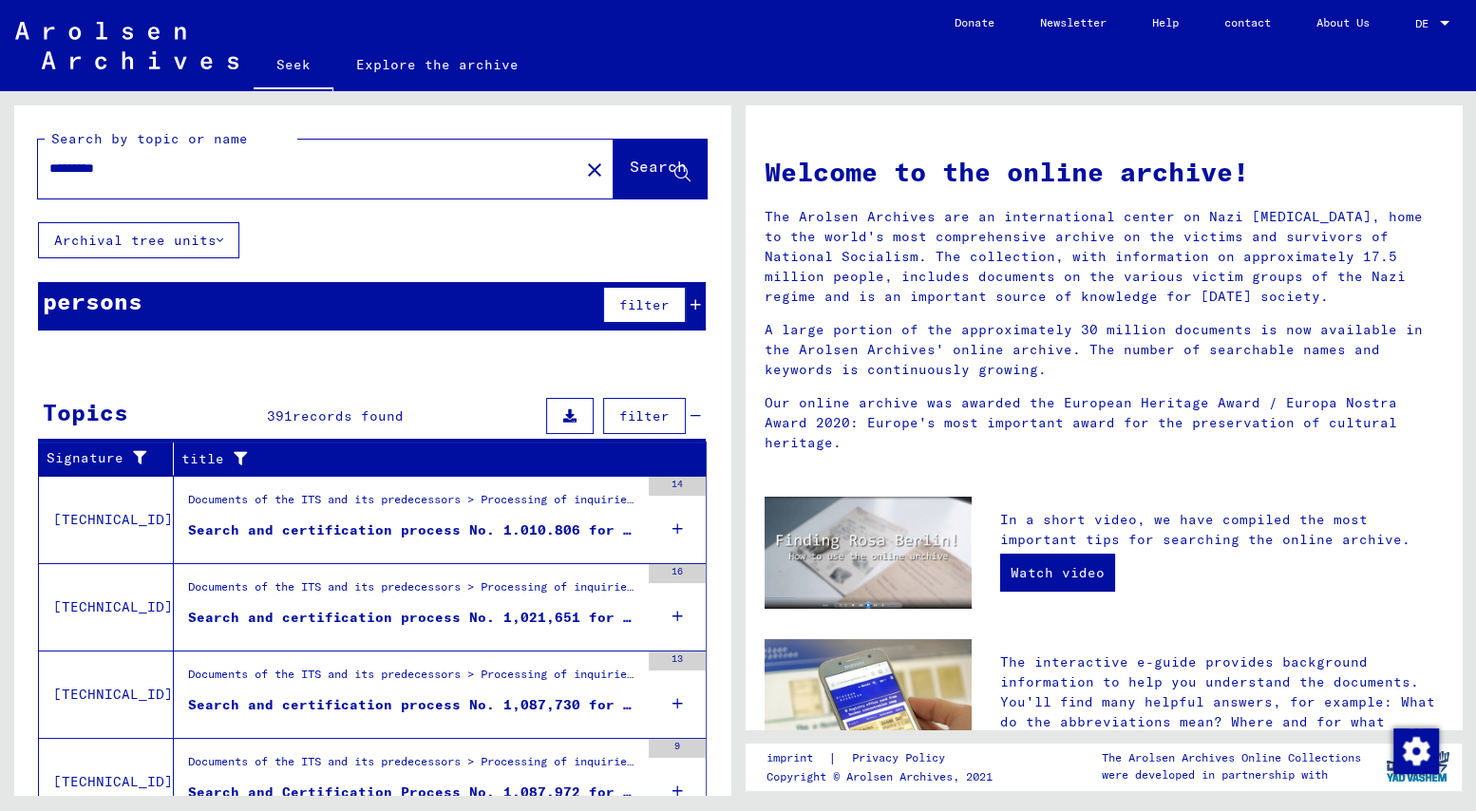
click at [216, 239] on icon at bounding box center [219, 240] width 7 height 13
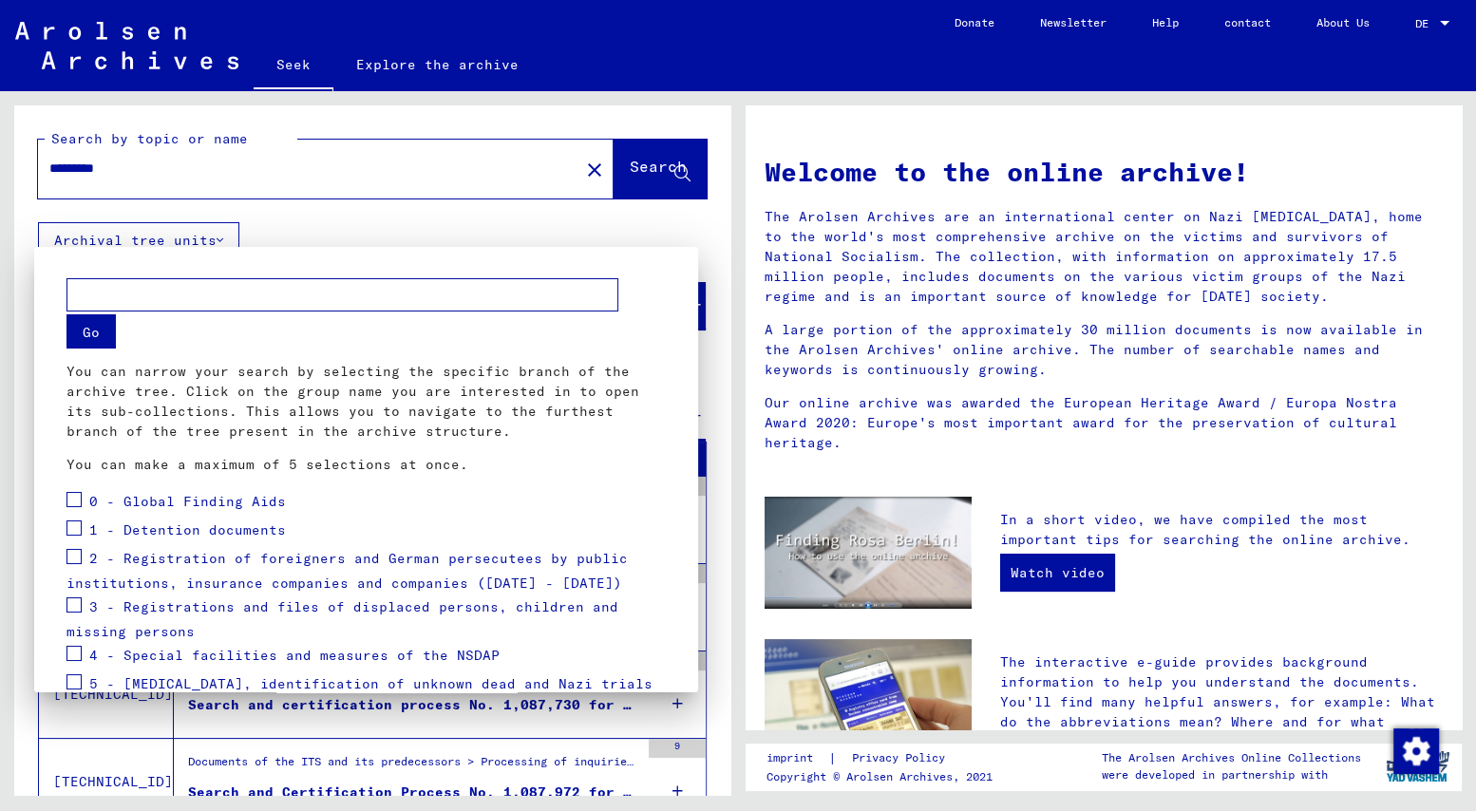
click at [216, 239] on div at bounding box center [738, 405] width 1476 height 811
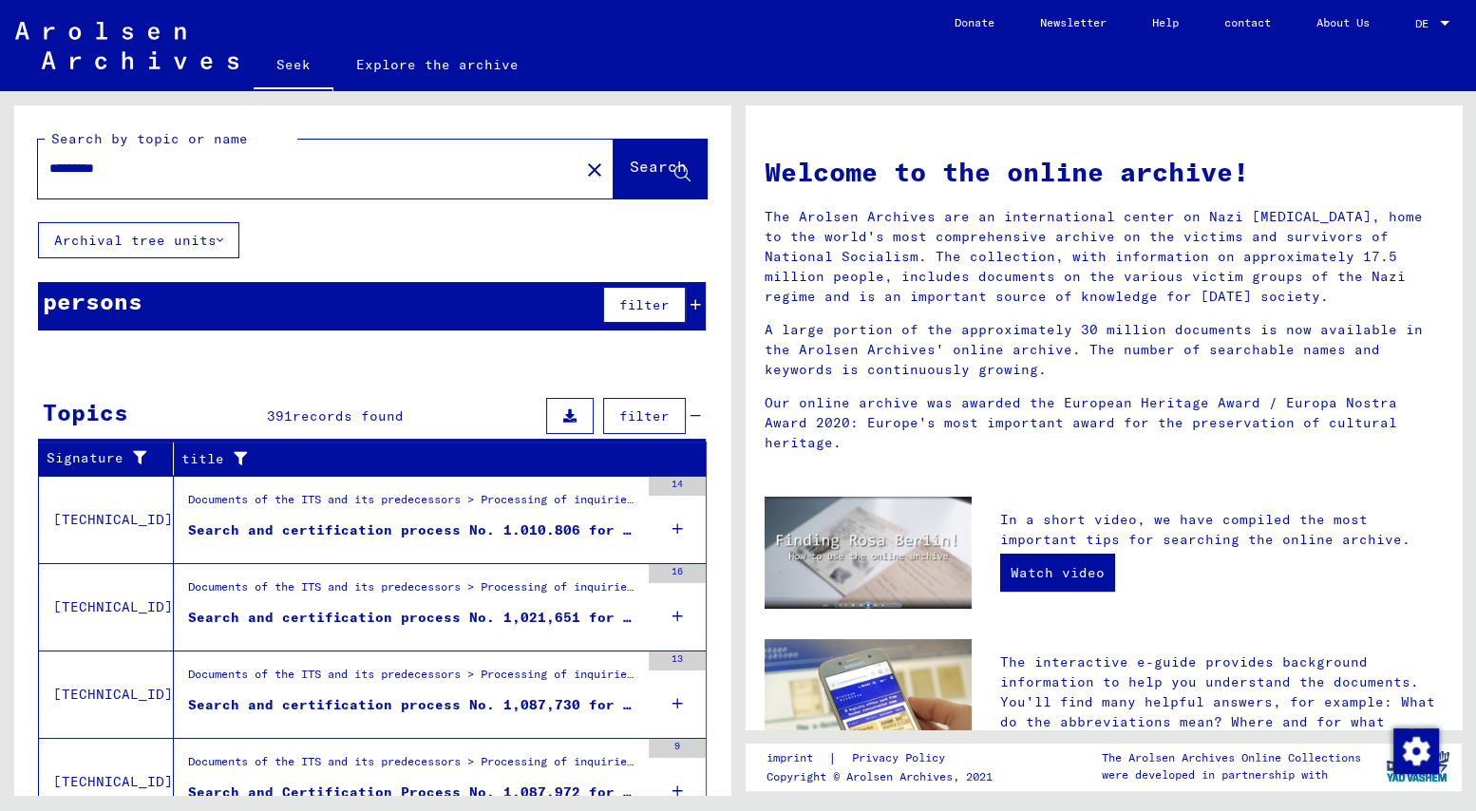
click at [583, 167] on mat-icon "close" at bounding box center [594, 170] width 23 height 23
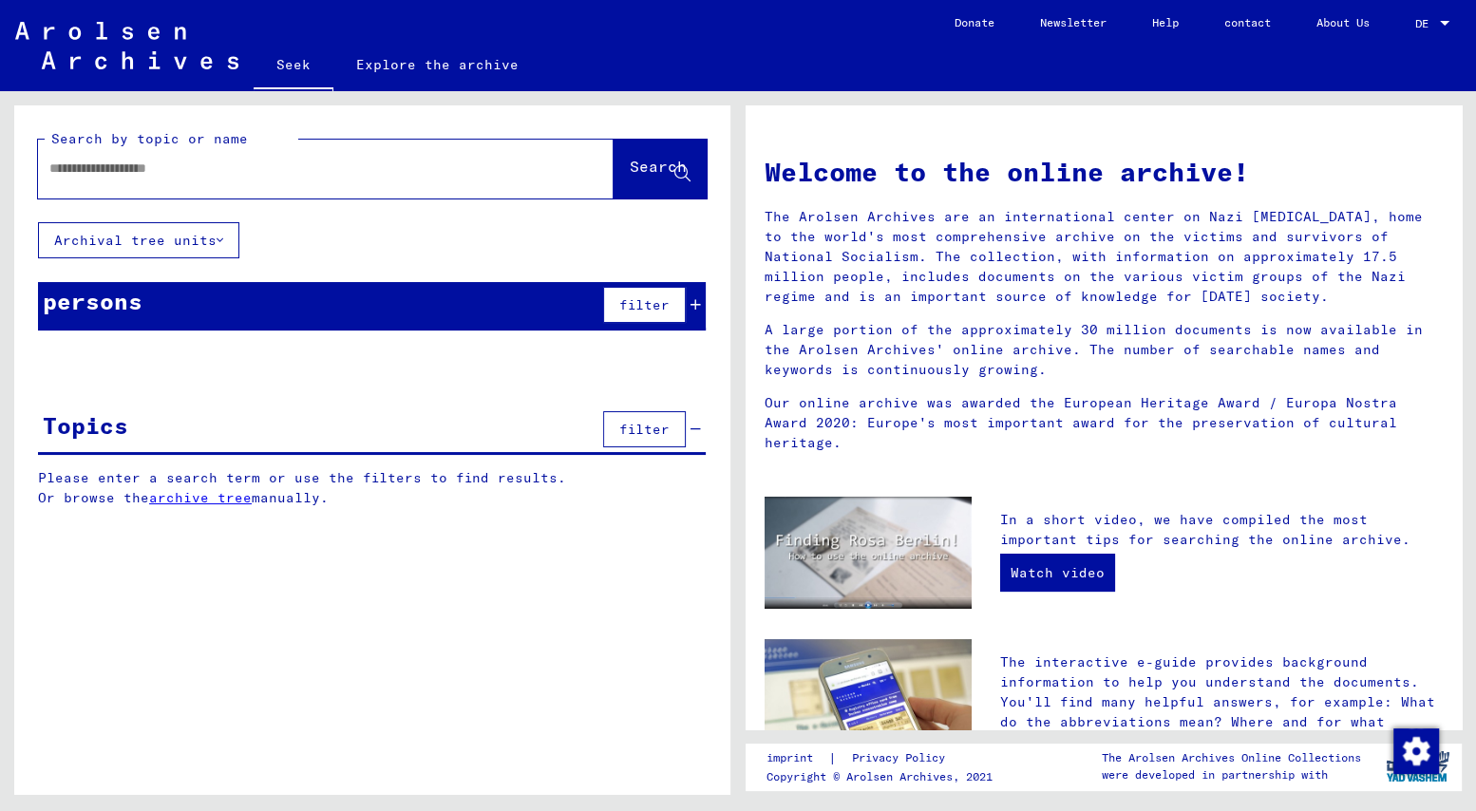
click at [67, 169] on input "text" at bounding box center [302, 169] width 507 height 20
type input "*********"
click at [634, 160] on font "Search" at bounding box center [658, 166] width 57 height 19
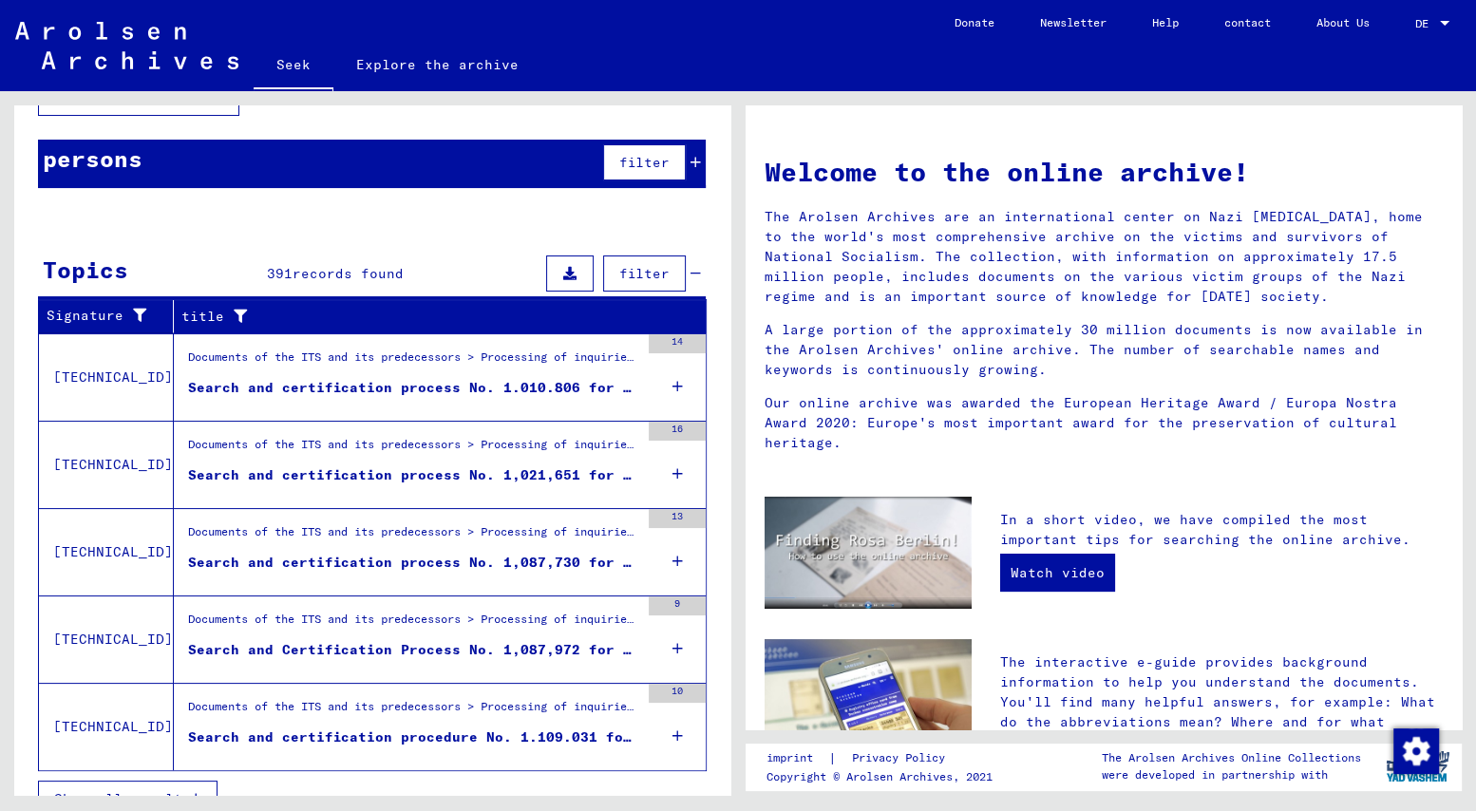
scroll to position [173, 0]
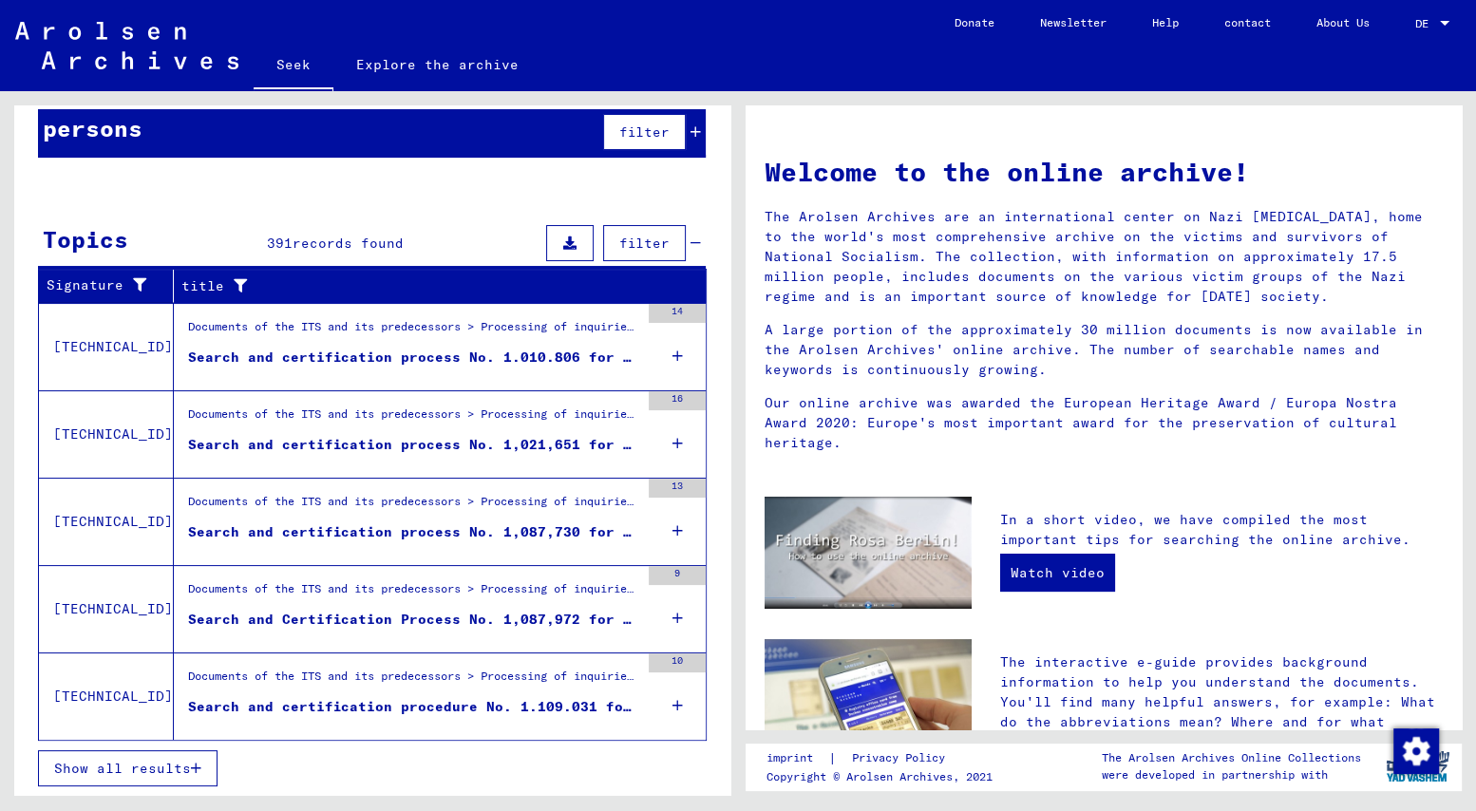
click at [152, 760] on font "Show all results" at bounding box center [122, 768] width 137 height 17
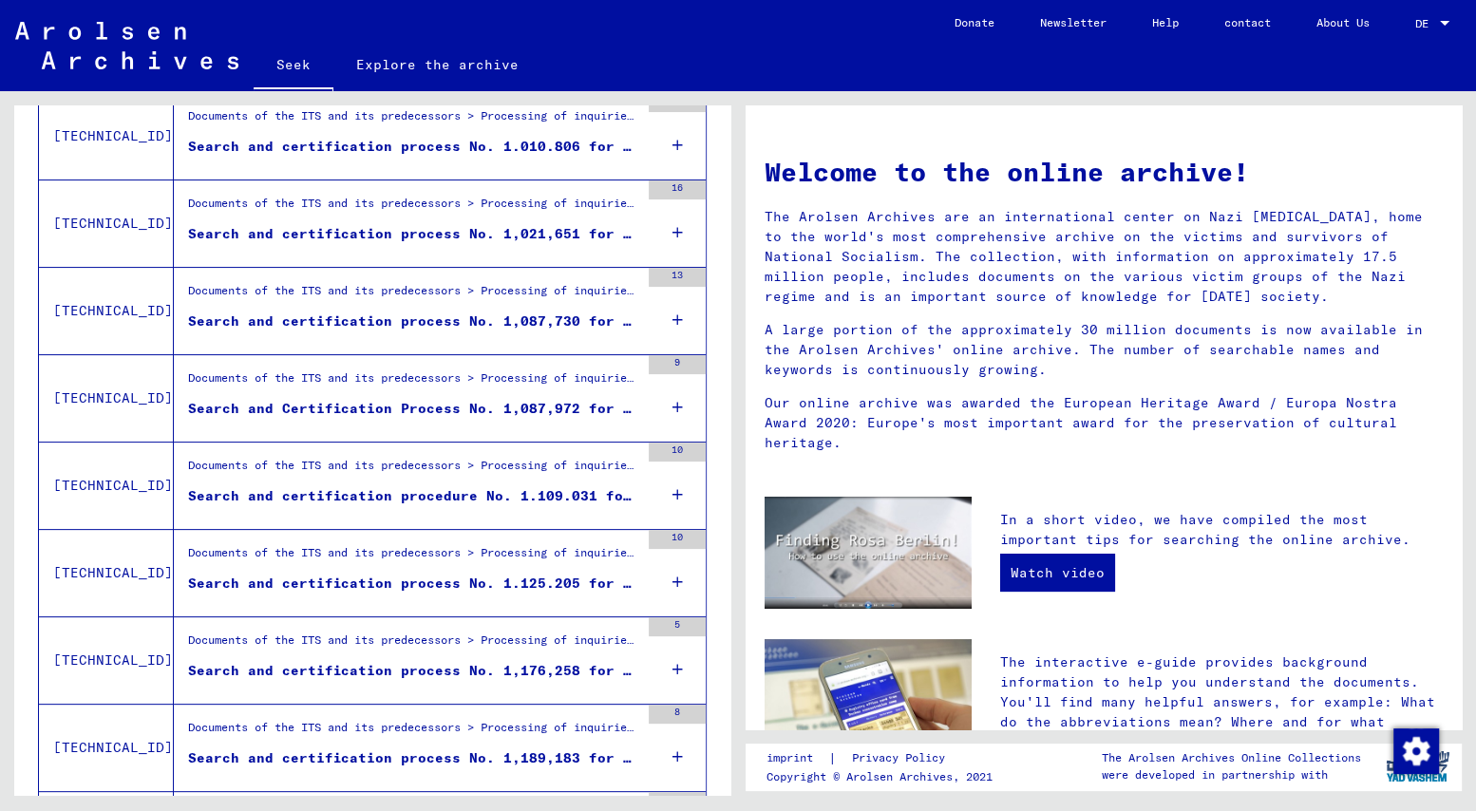
scroll to position [326, 0]
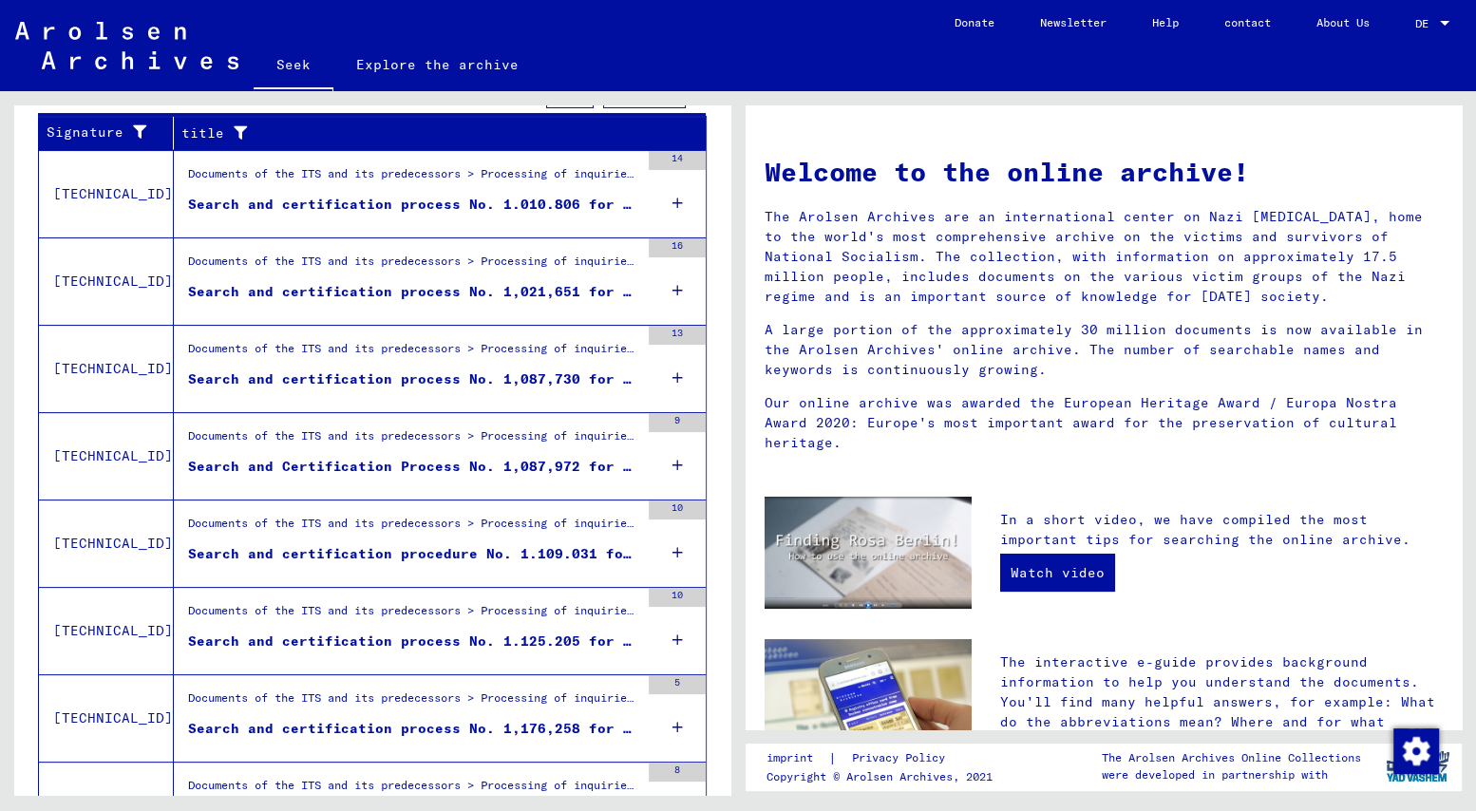
click at [328, 204] on font "Search and certification process No. 1.010.806 for [PERSON_NAME][DEMOGRAPHIC_DA…" at bounding box center [734, 204] width 1093 height 17
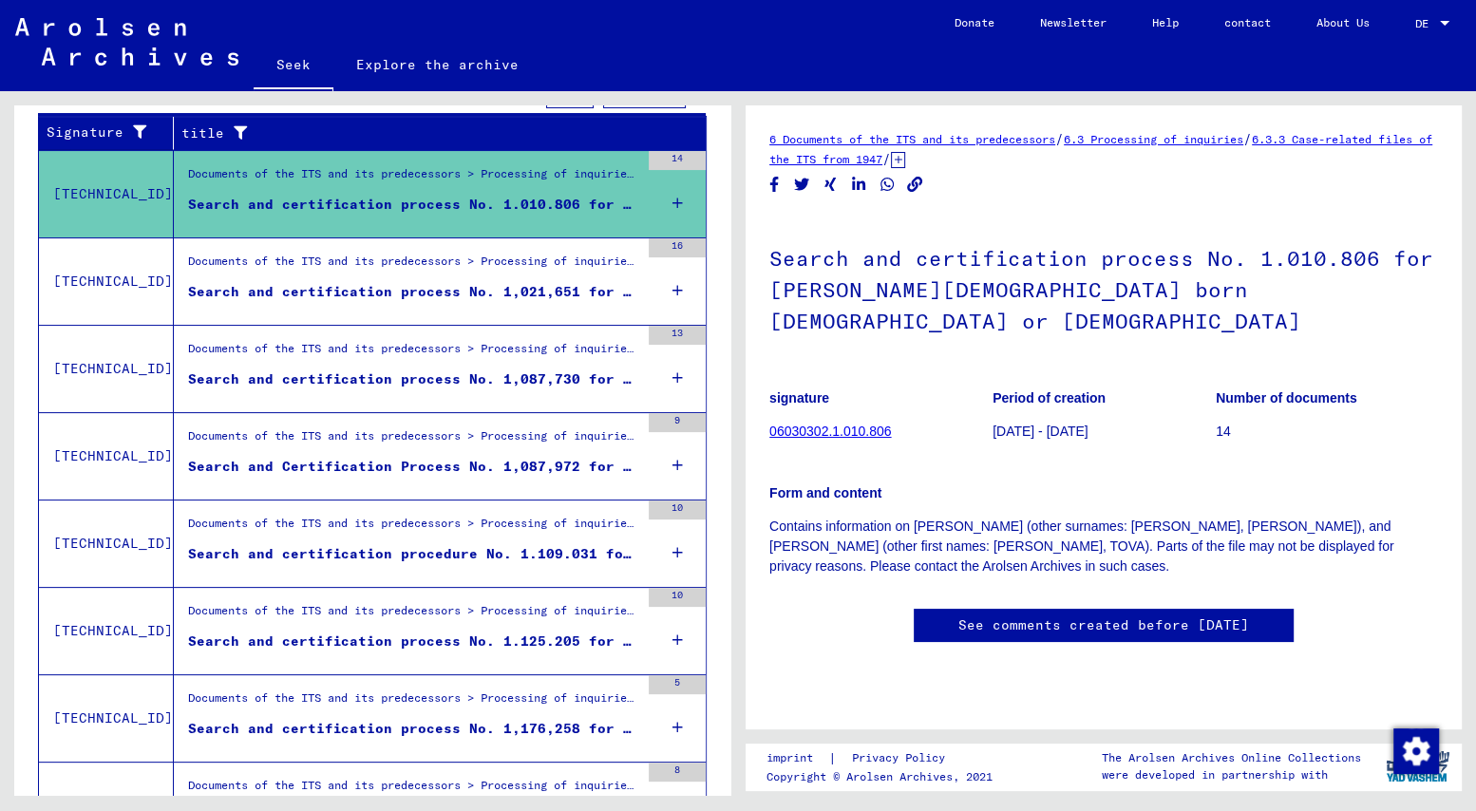
click at [285, 296] on font "Search and certification process No. 1,021,651 for [PERSON_NAME] born [DEMOGRAP…" at bounding box center [563, 291] width 751 height 17
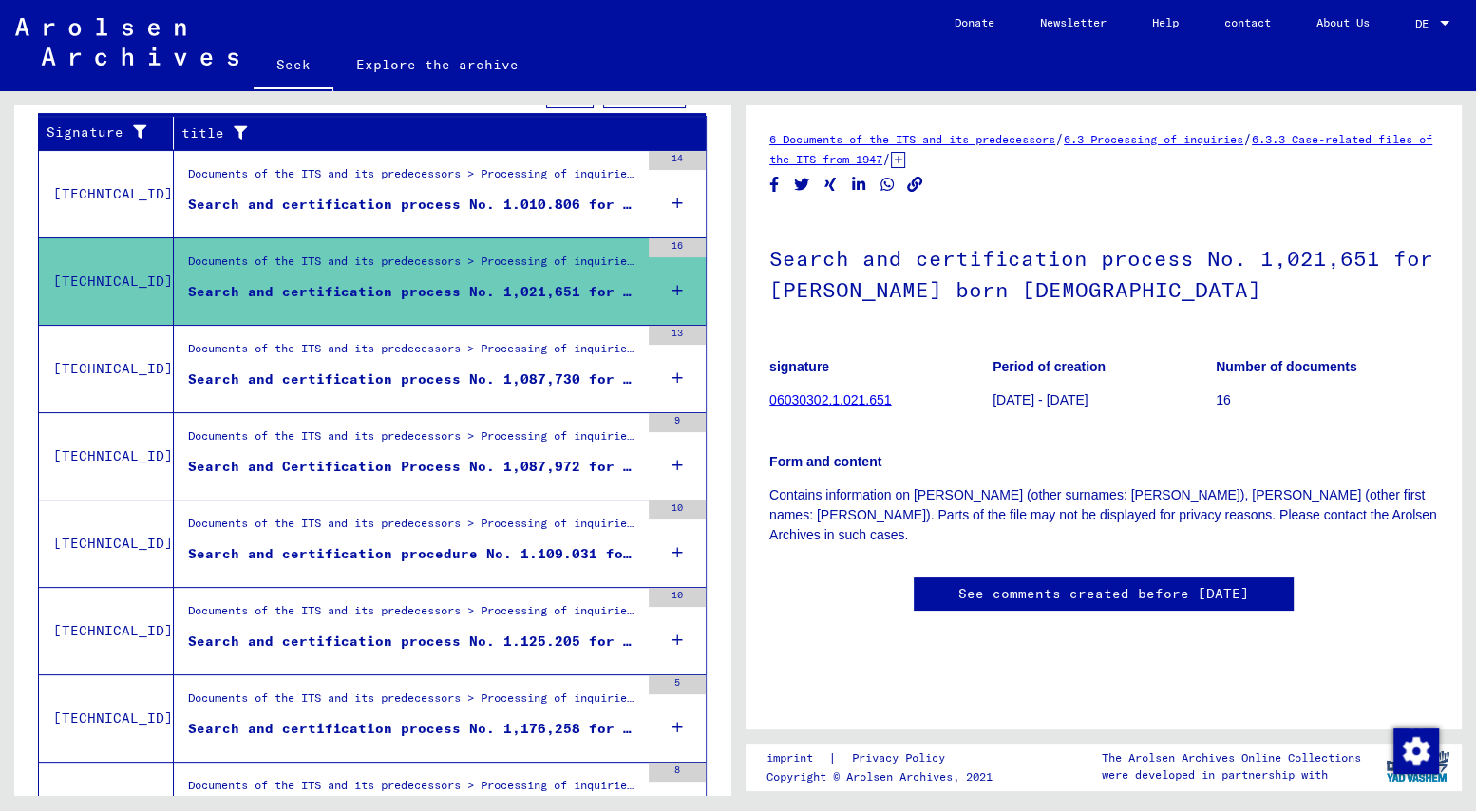
click at [279, 379] on font "Search and certification process No. 1,087,730 for [PERSON_NAME], [PERSON_NAME]…" at bounding box center [627, 378] width 879 height 17
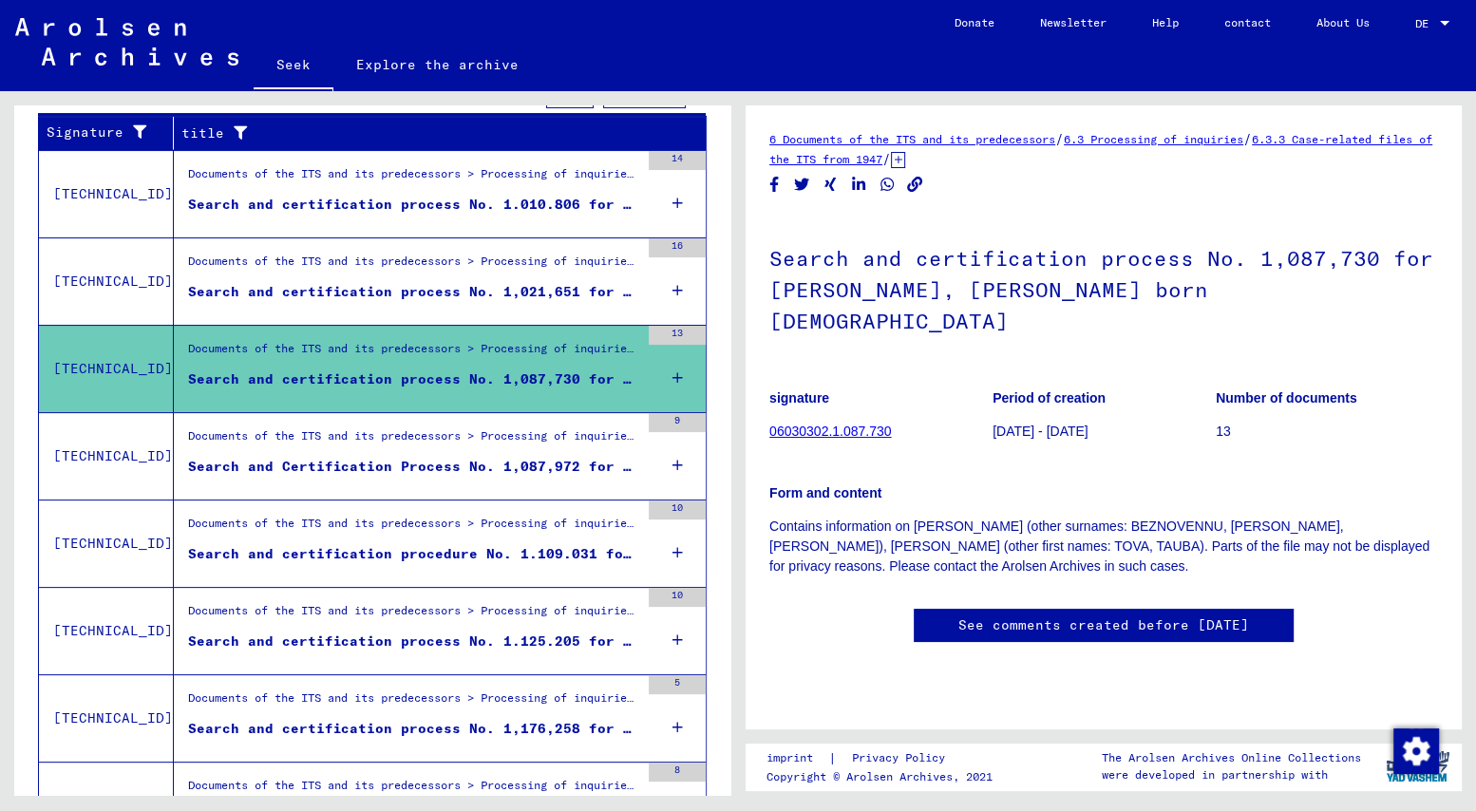
click at [247, 465] on font "Search and Certification Process No. 1,087,972 for [PERSON_NAME]" at bounding box center [461, 466] width 546 height 17
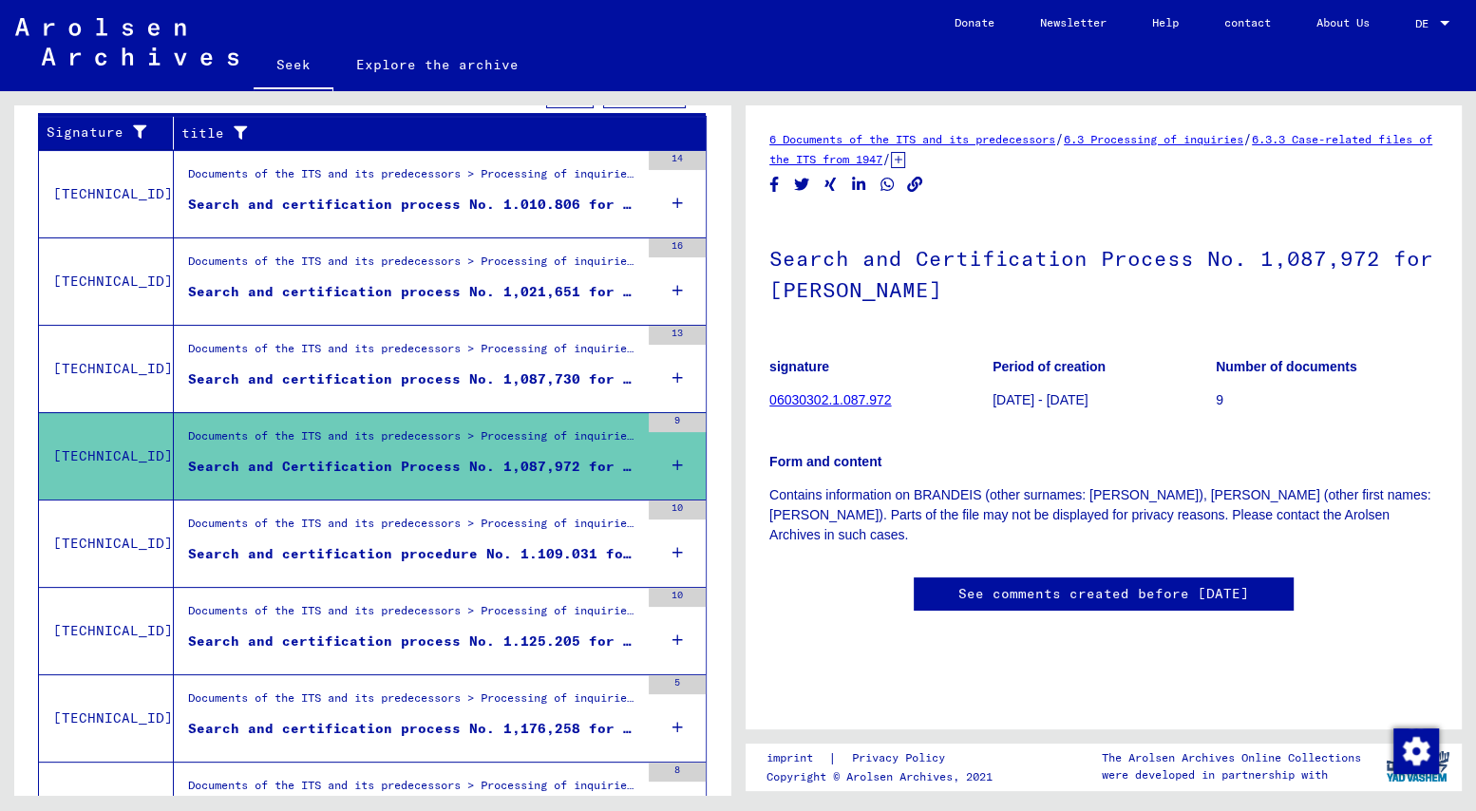
click at [215, 552] on font "Search and certification procedure No. 1.109.031 for [PERSON_NAME][GEOGRAPHIC_D…" at bounding box center [542, 553] width 708 height 17
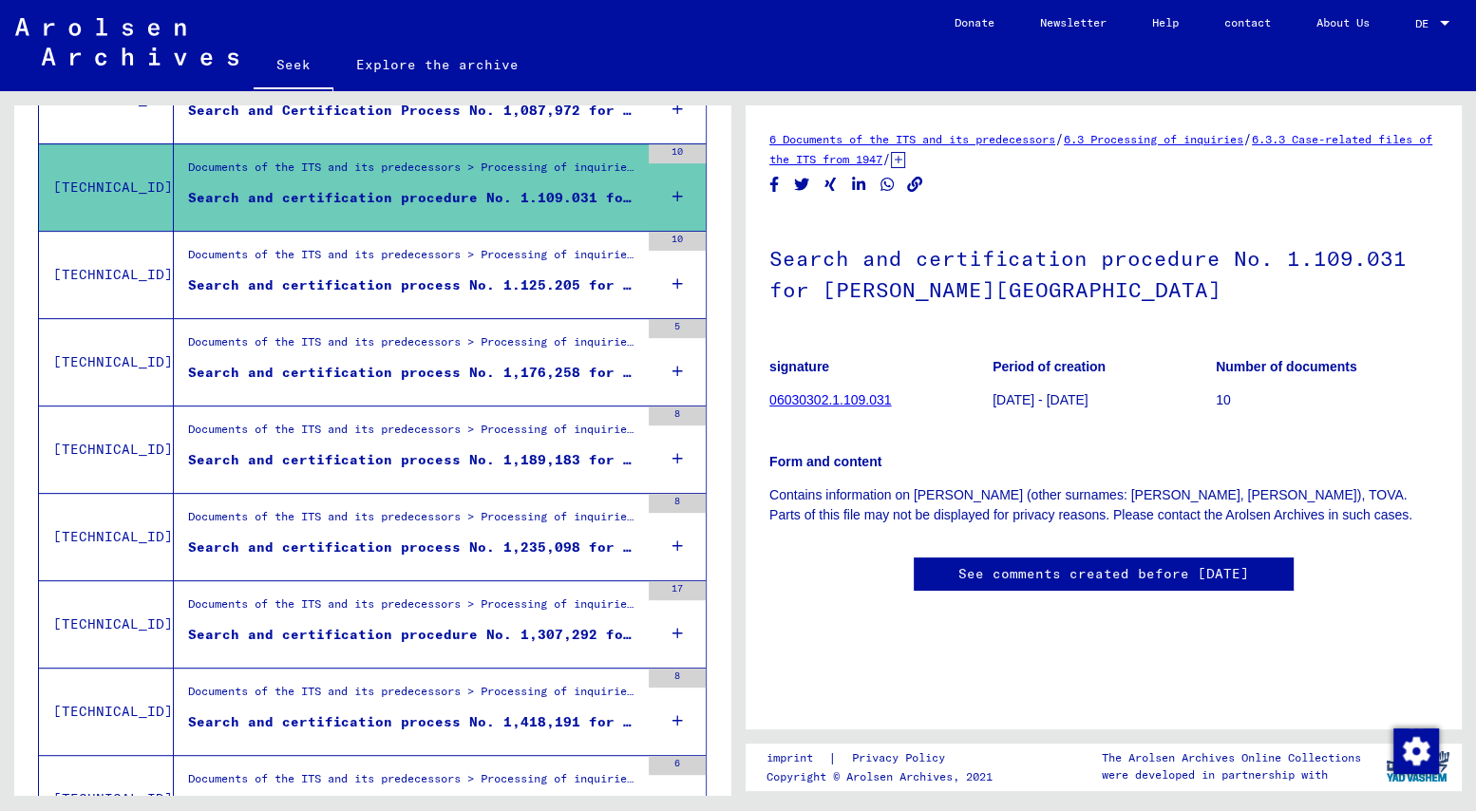
scroll to position [706, 0]
